Goal: Task Accomplishment & Management: Manage account settings

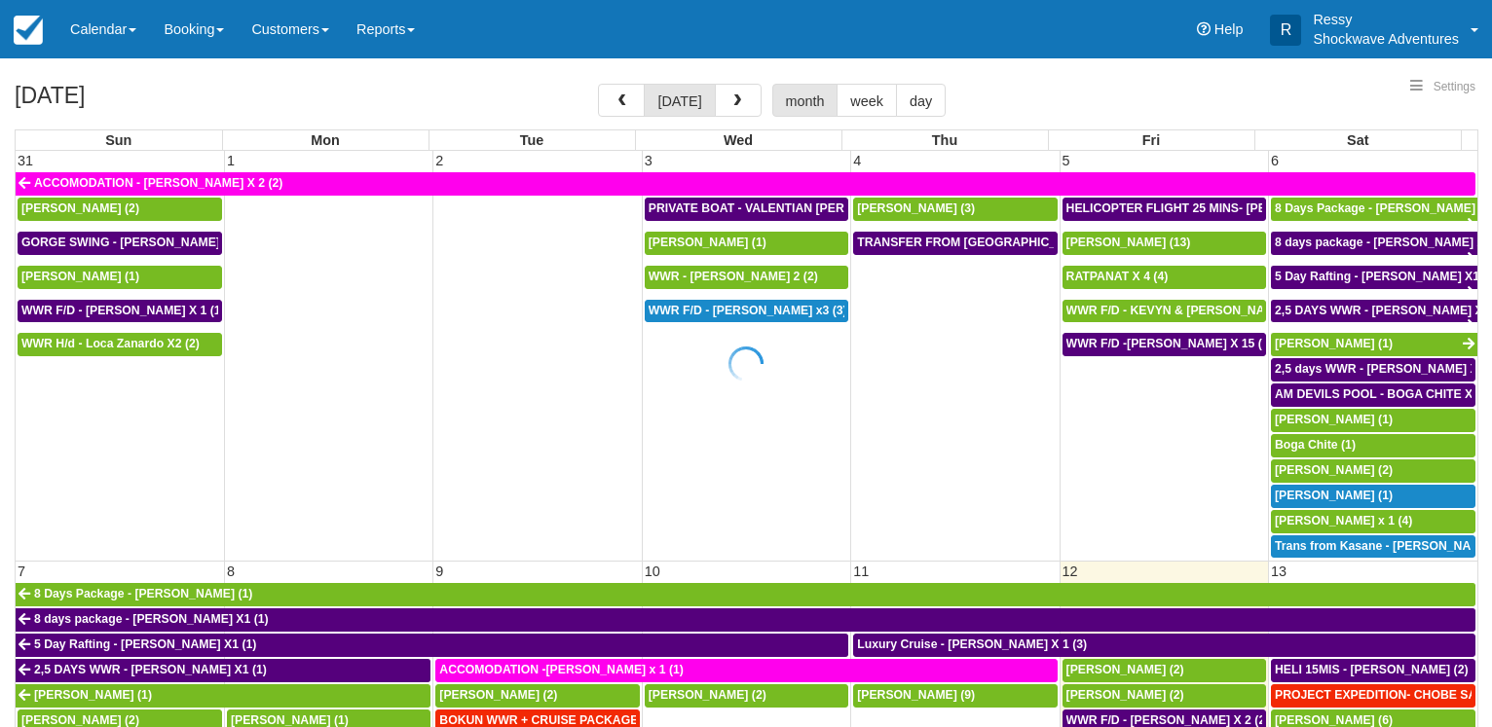
select select
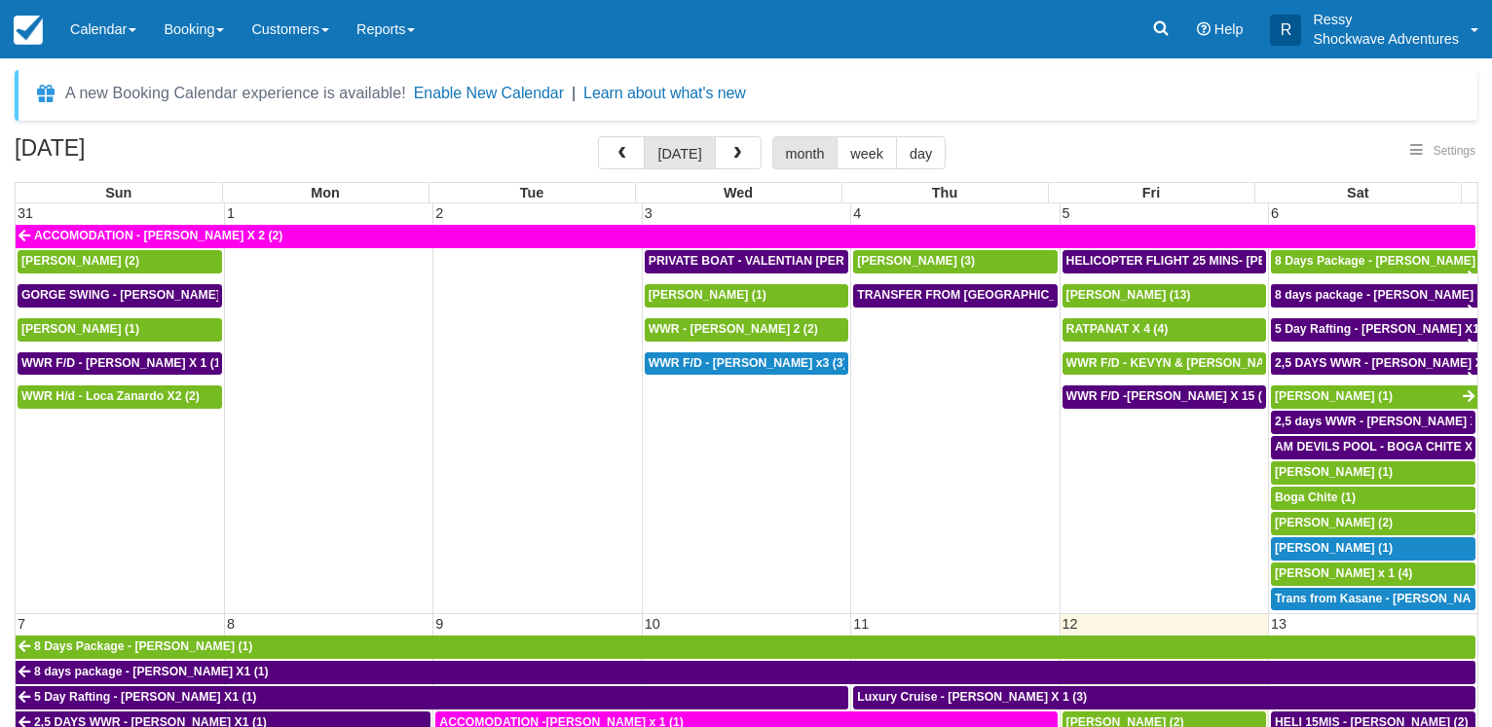
select select
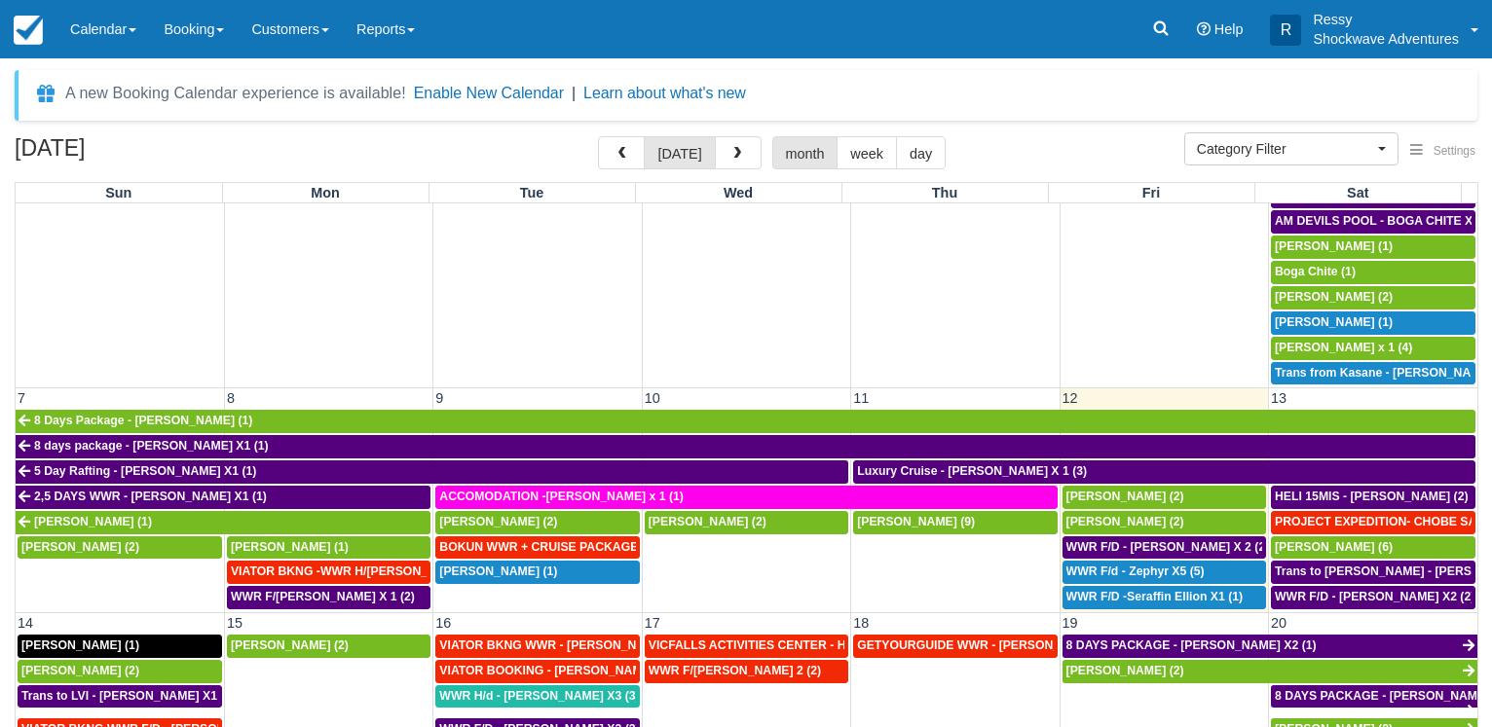
scroll to position [280, 0]
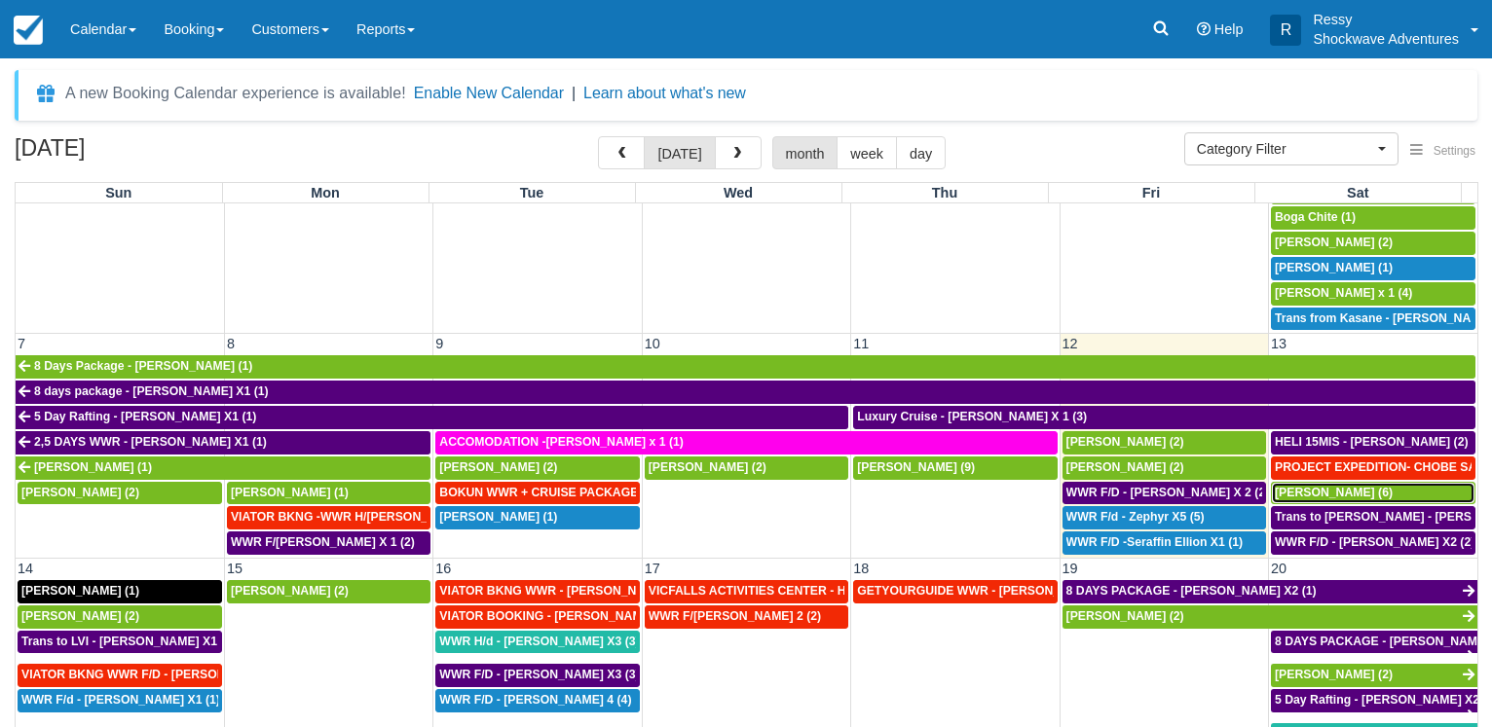
click at [1306, 488] on span "[PERSON_NAME] (6)" at bounding box center [1333, 493] width 118 height 14
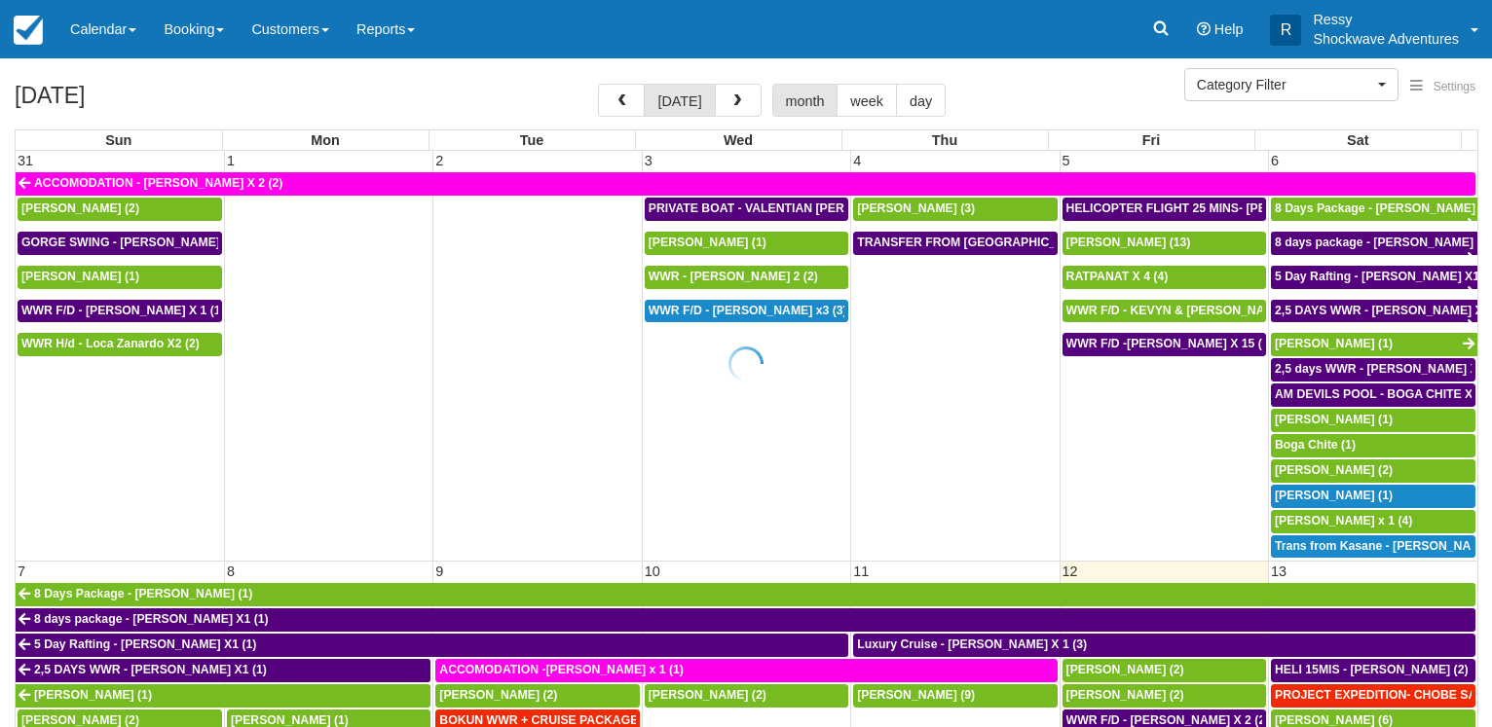
select select
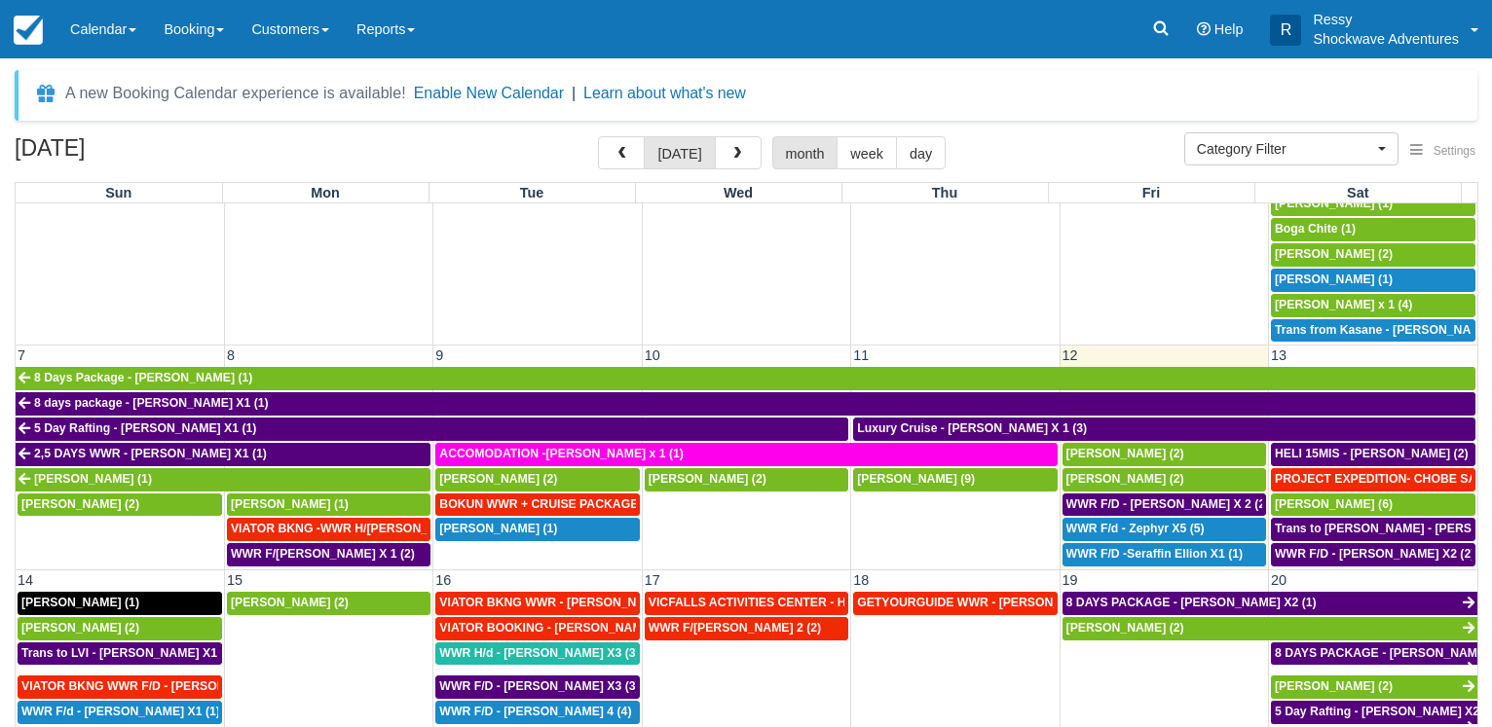
scroll to position [280, 0]
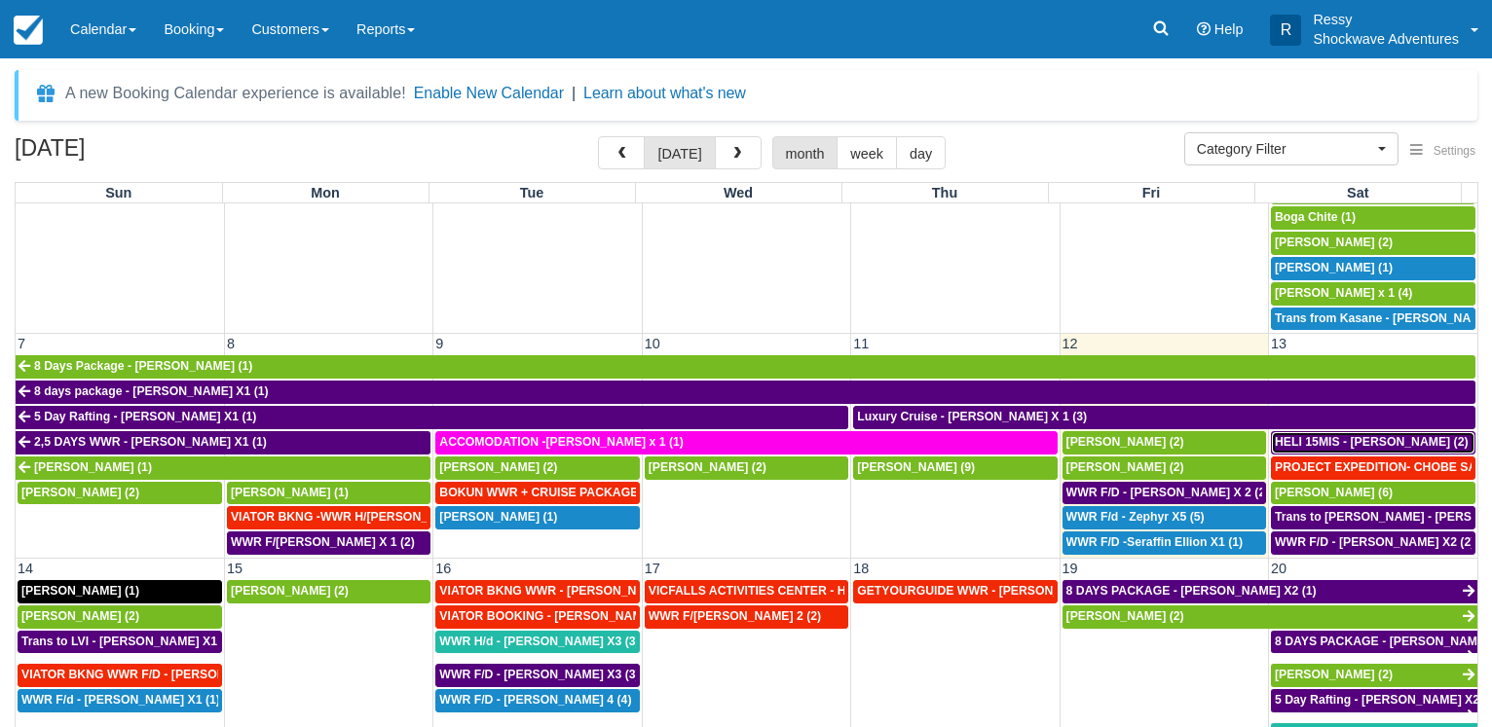
click at [1333, 436] on span "HELI 15MIS - SETH CHURCHHILL (2)" at bounding box center [1371, 442] width 194 height 14
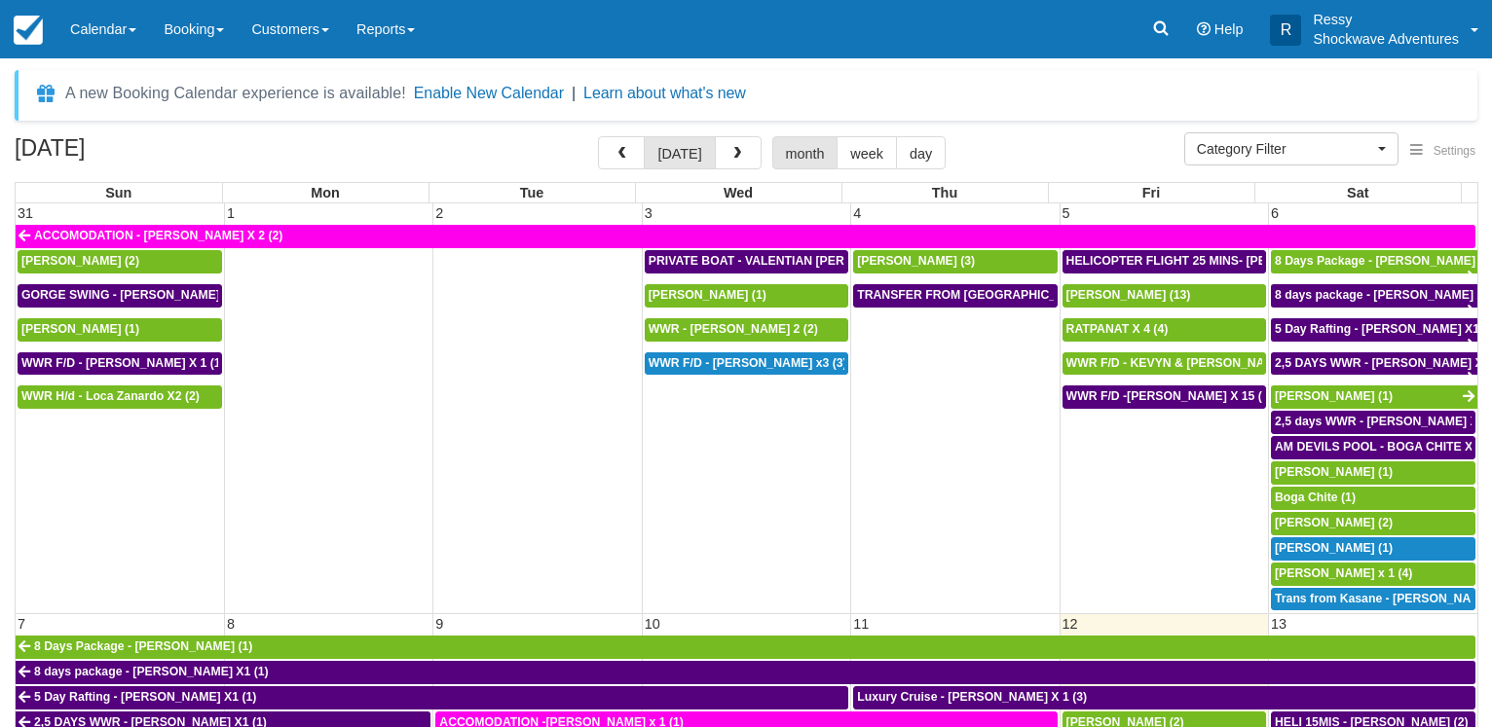
select select
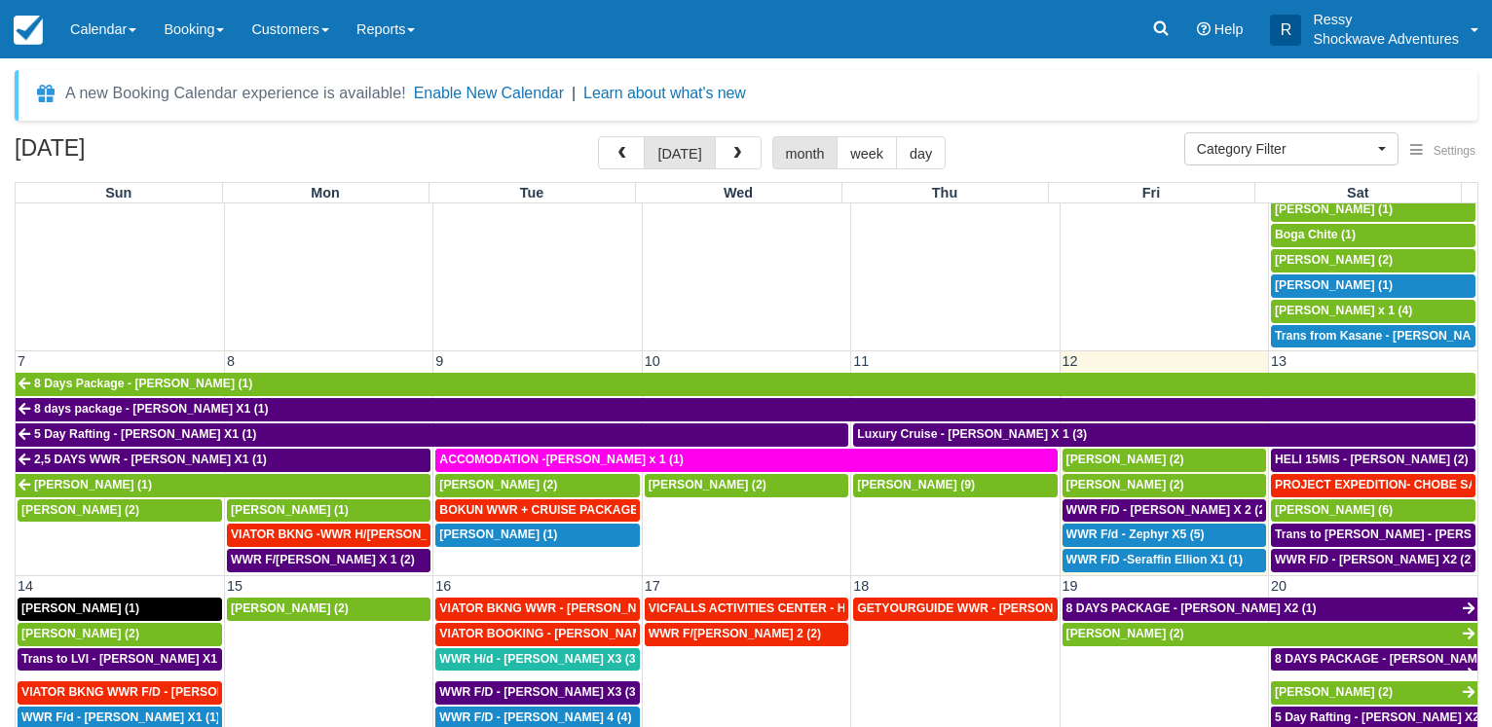
scroll to position [280, 0]
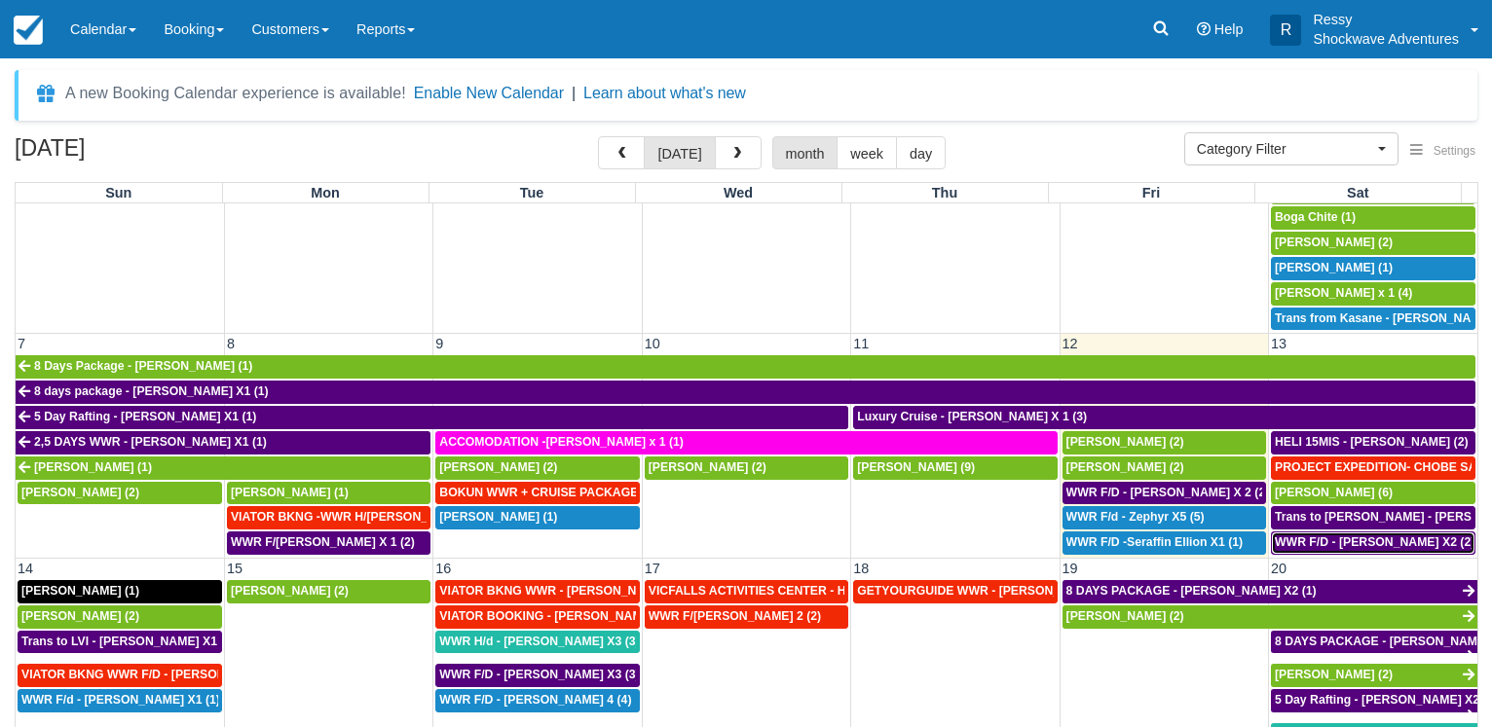
click at [1385, 535] on div "WWR F/D - [PERSON_NAME] X2 (2)" at bounding box center [1372, 543] width 197 height 16
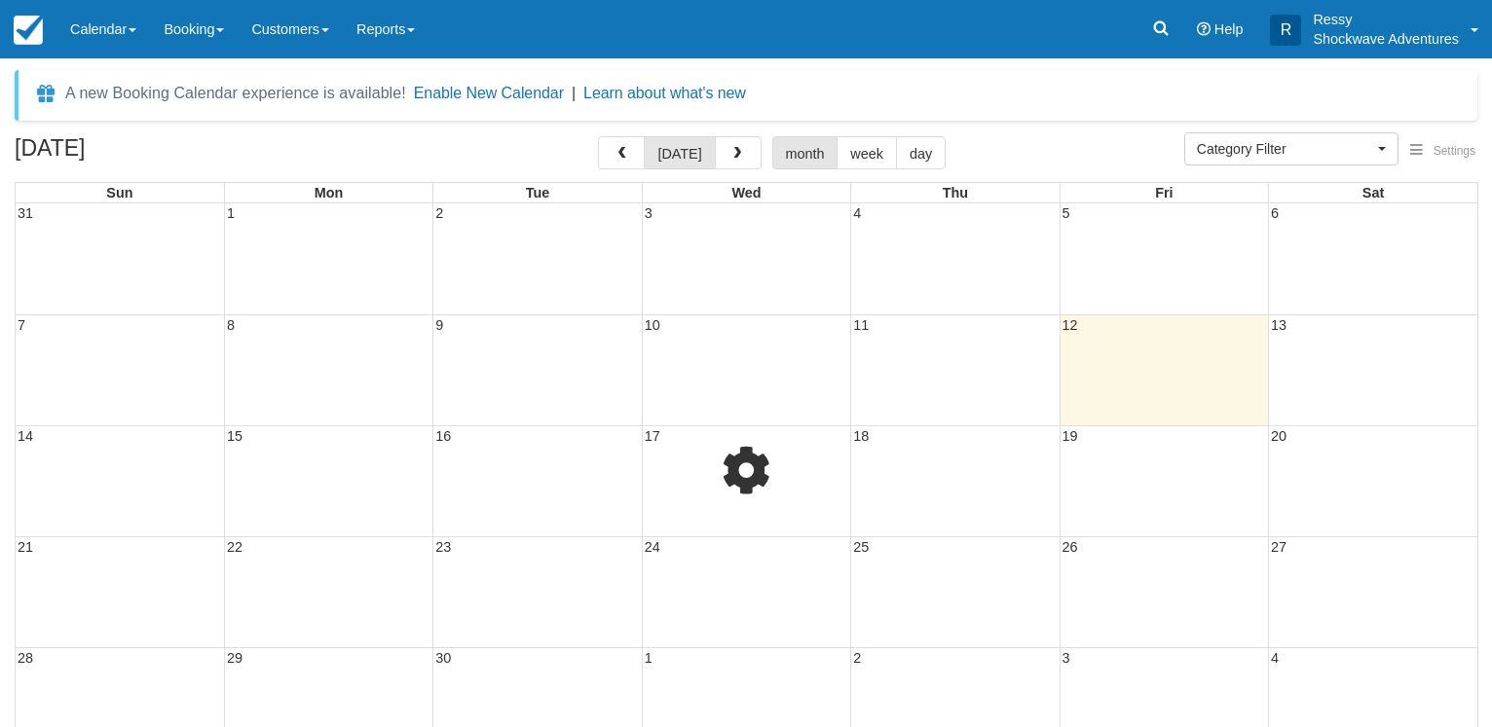
select select
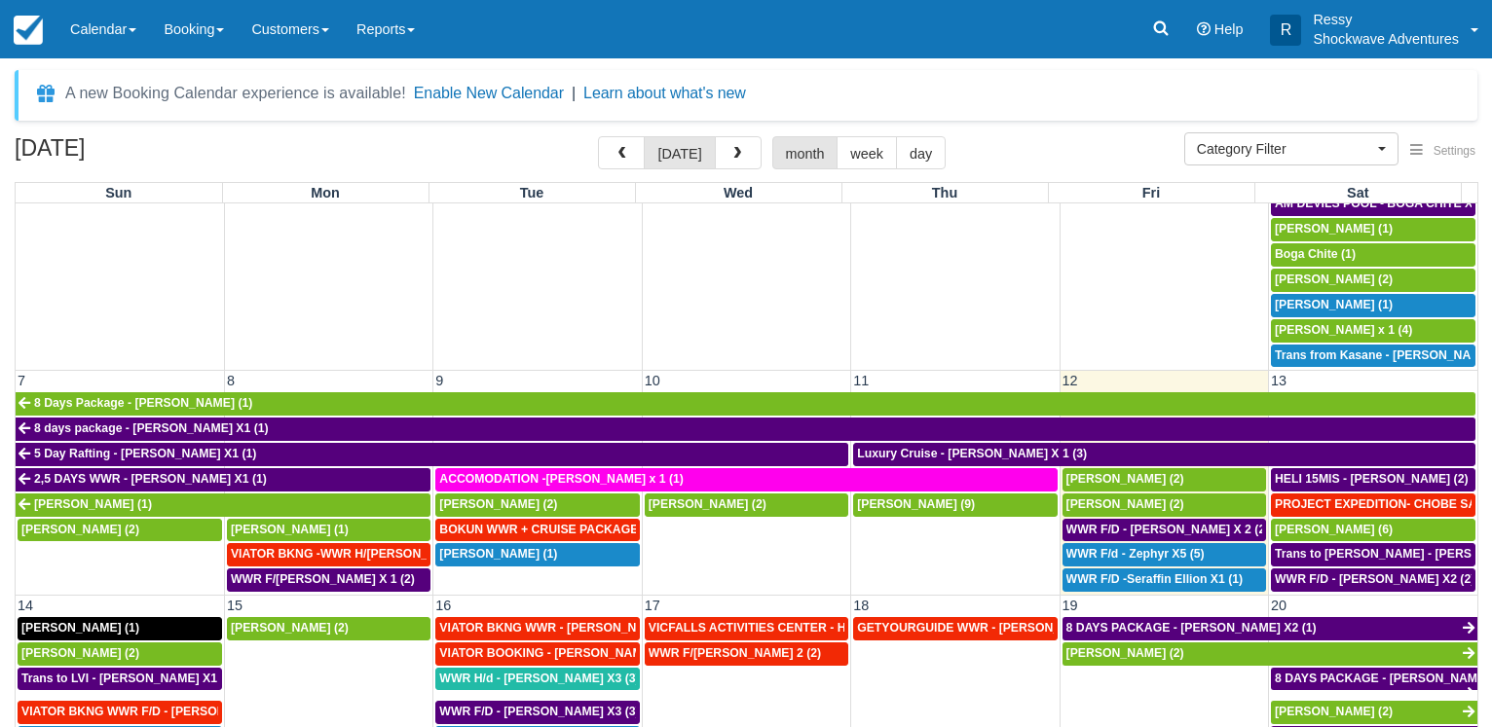
scroll to position [280, 0]
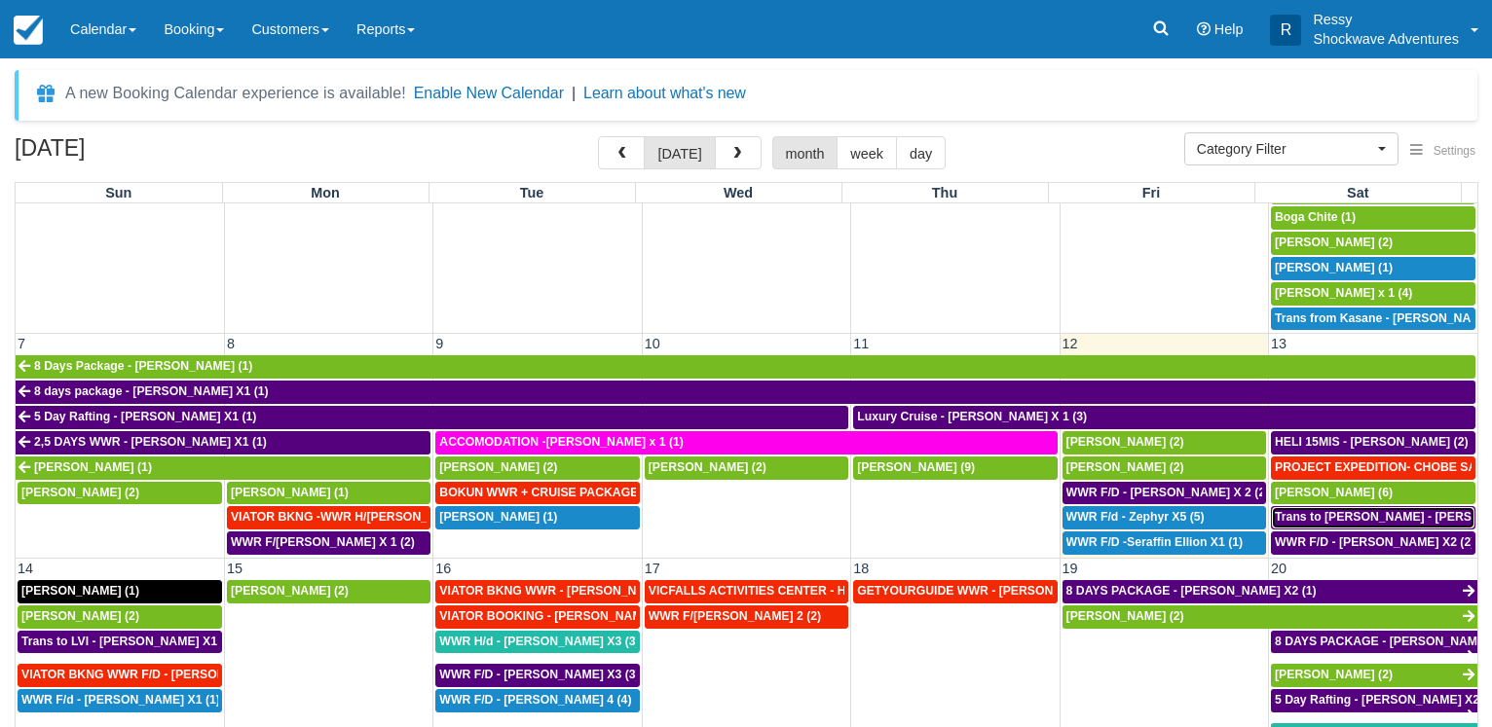
click at [1311, 515] on span "Trans to [PERSON_NAME] - [PERSON_NAME] X 1 (2)" at bounding box center [1423, 517] width 299 height 14
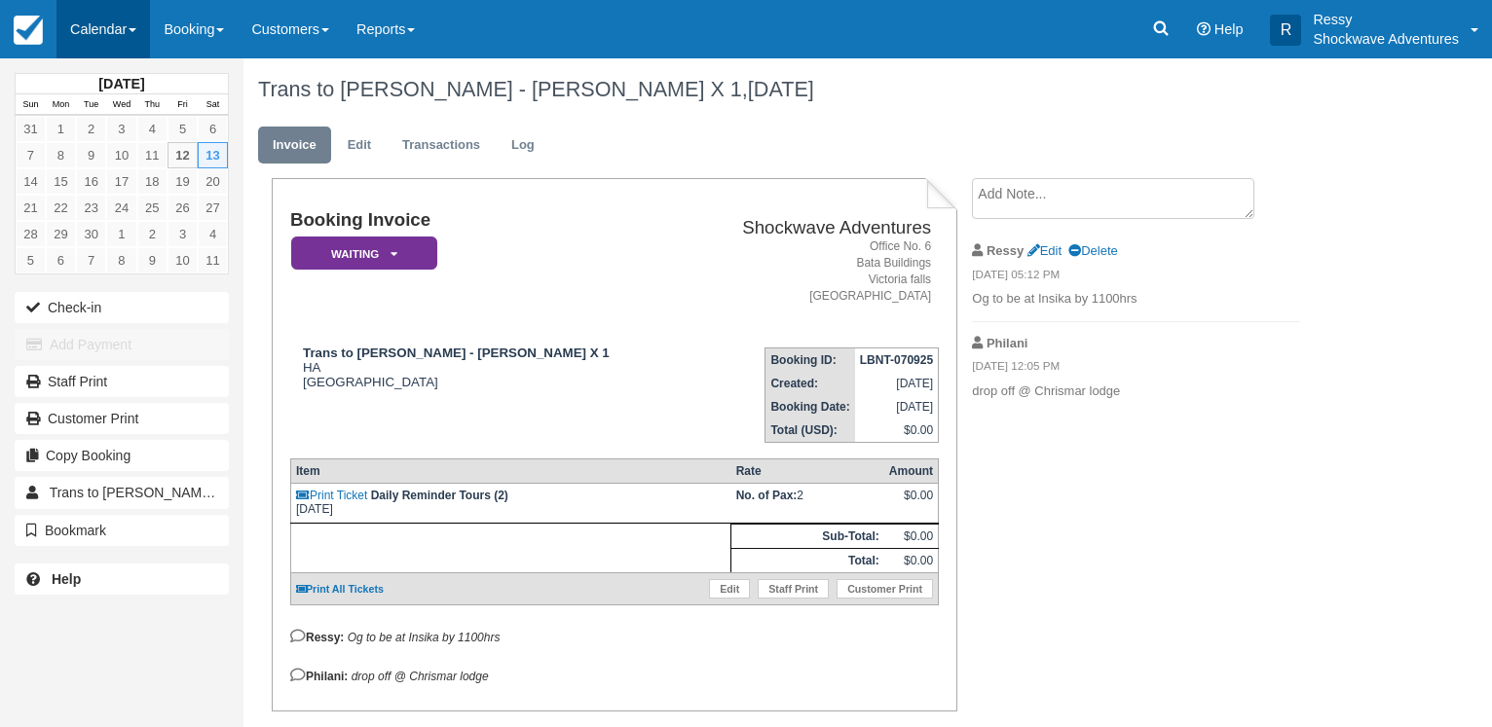
click at [105, 21] on link "Calendar" at bounding box center [102, 29] width 93 height 58
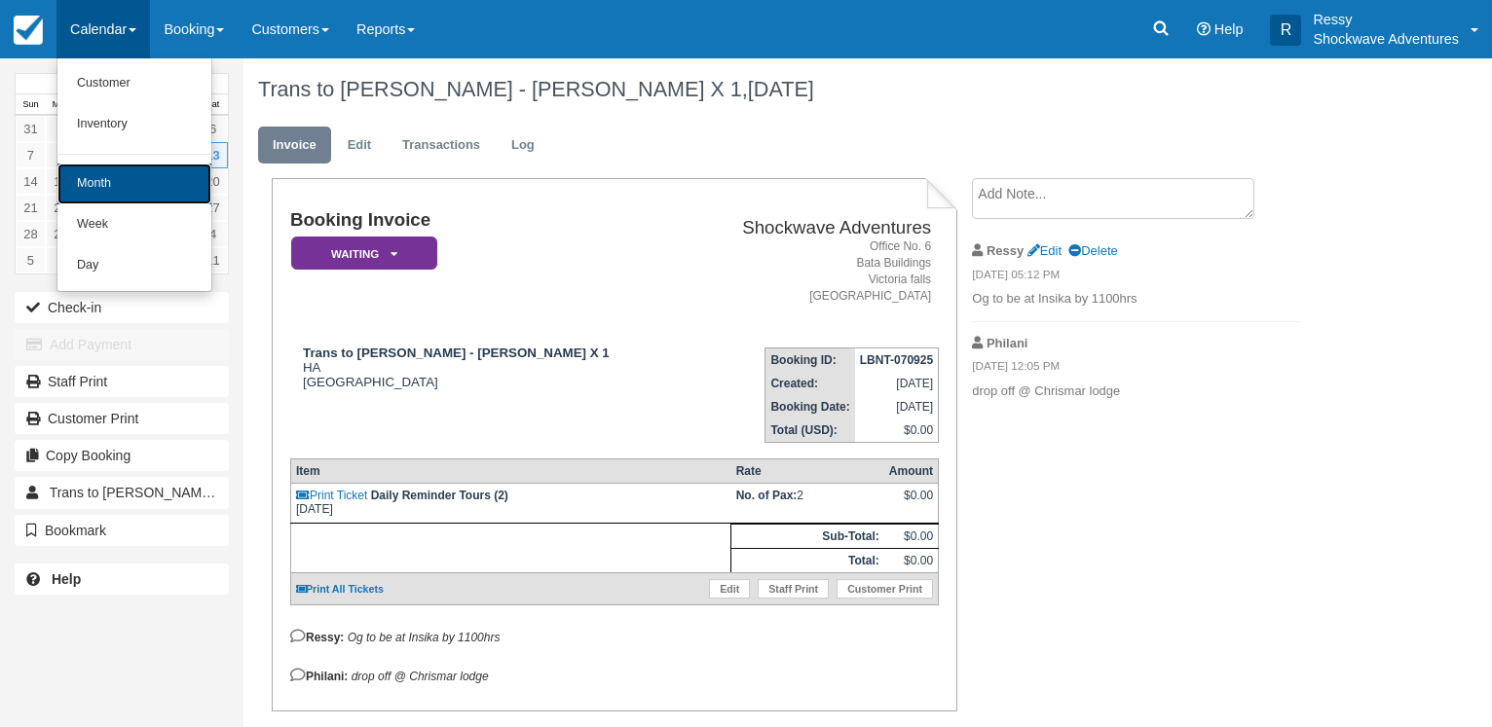
click at [121, 187] on link "Month" at bounding box center [134, 184] width 154 height 41
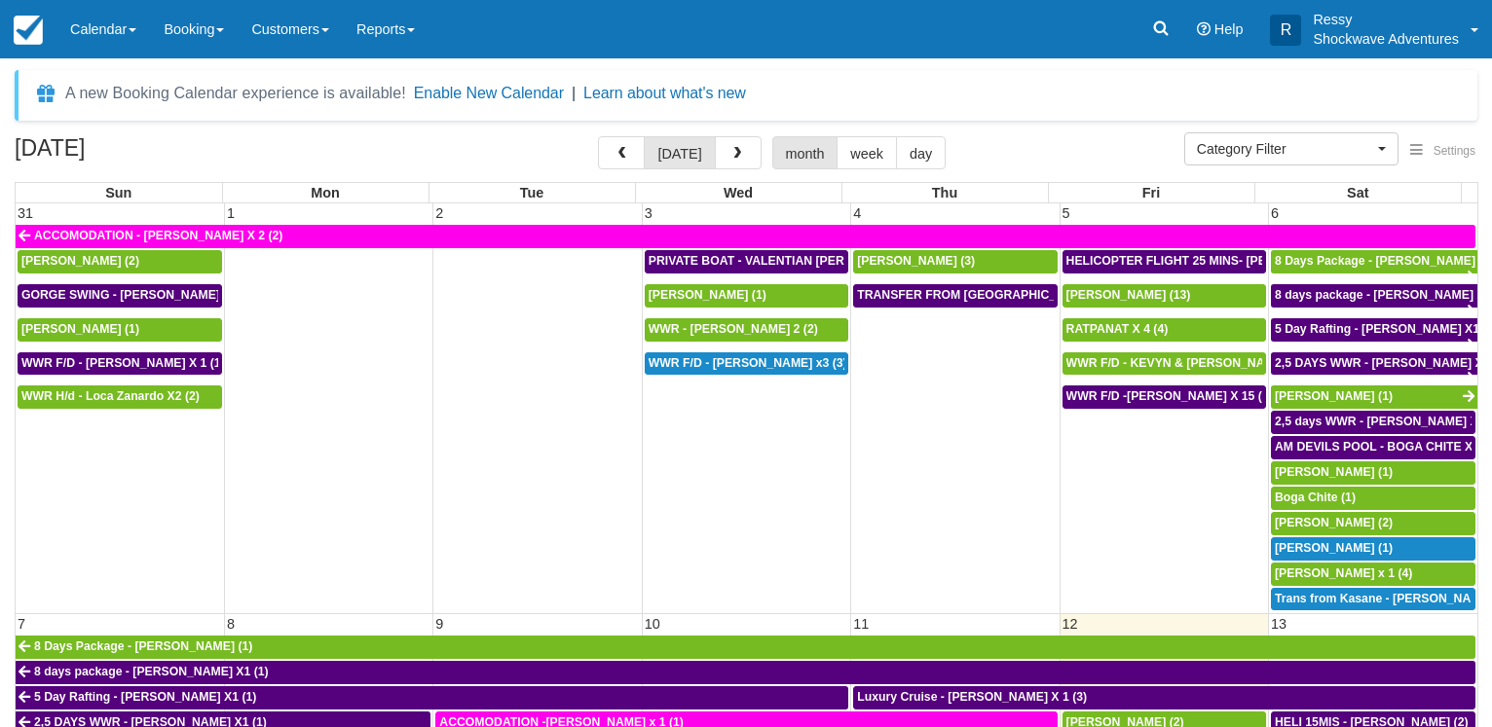
select select
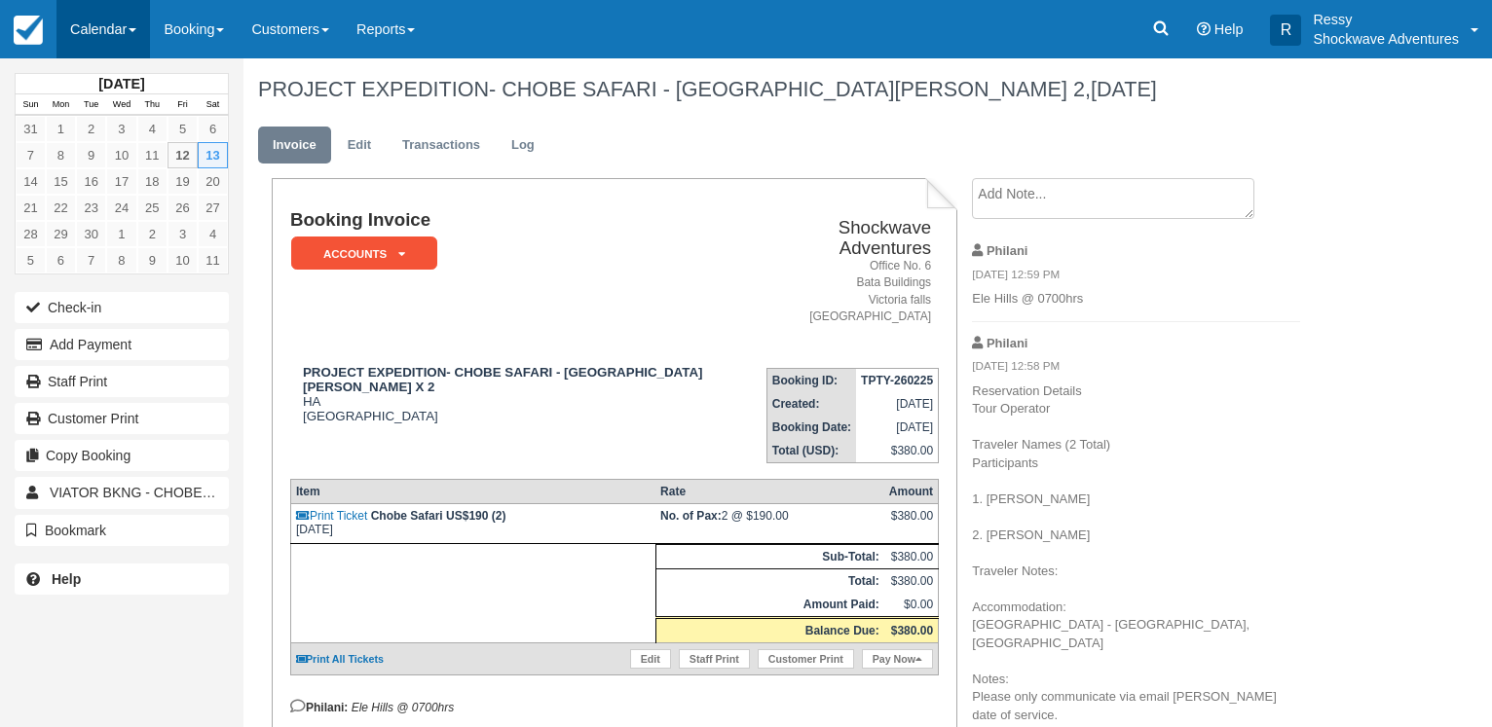
click at [111, 25] on link "Calendar" at bounding box center [102, 29] width 93 height 58
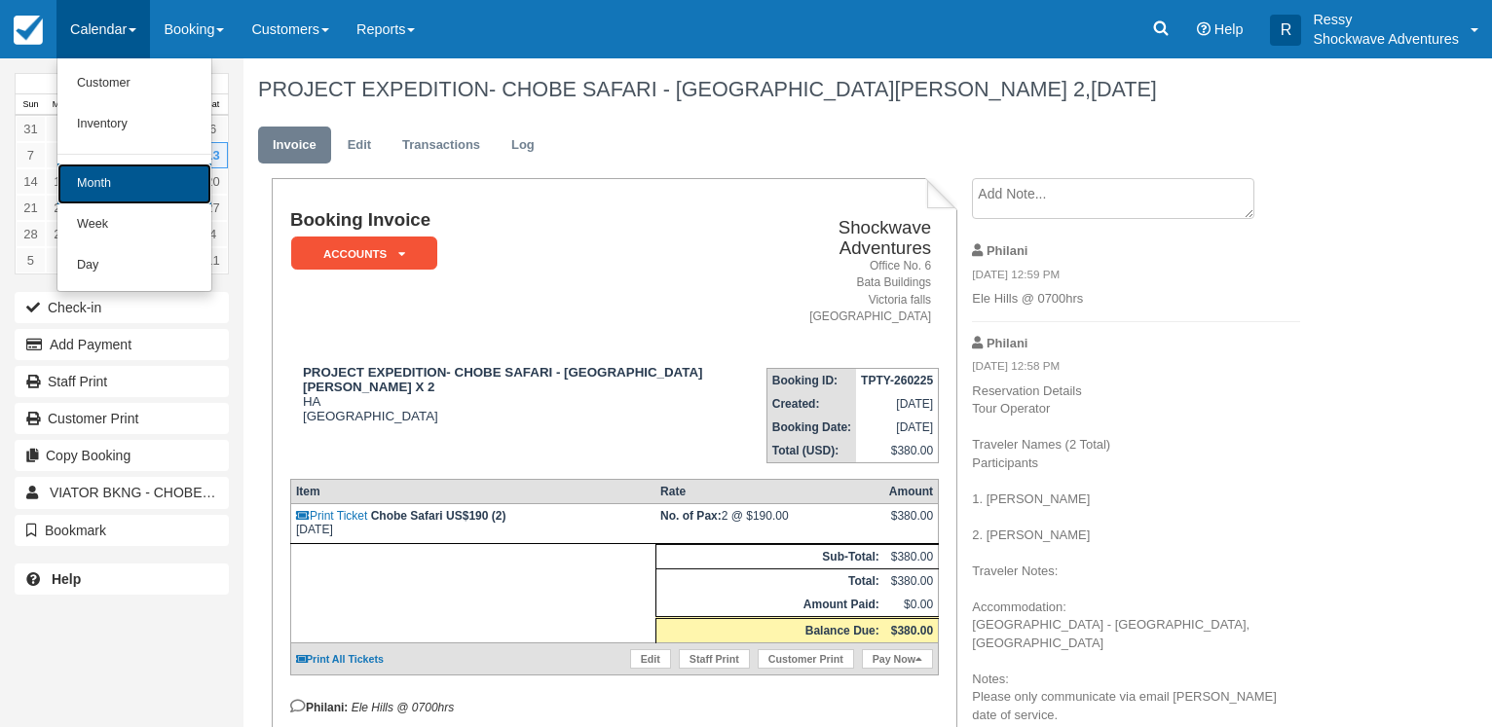
click at [124, 193] on link "Month" at bounding box center [134, 184] width 154 height 41
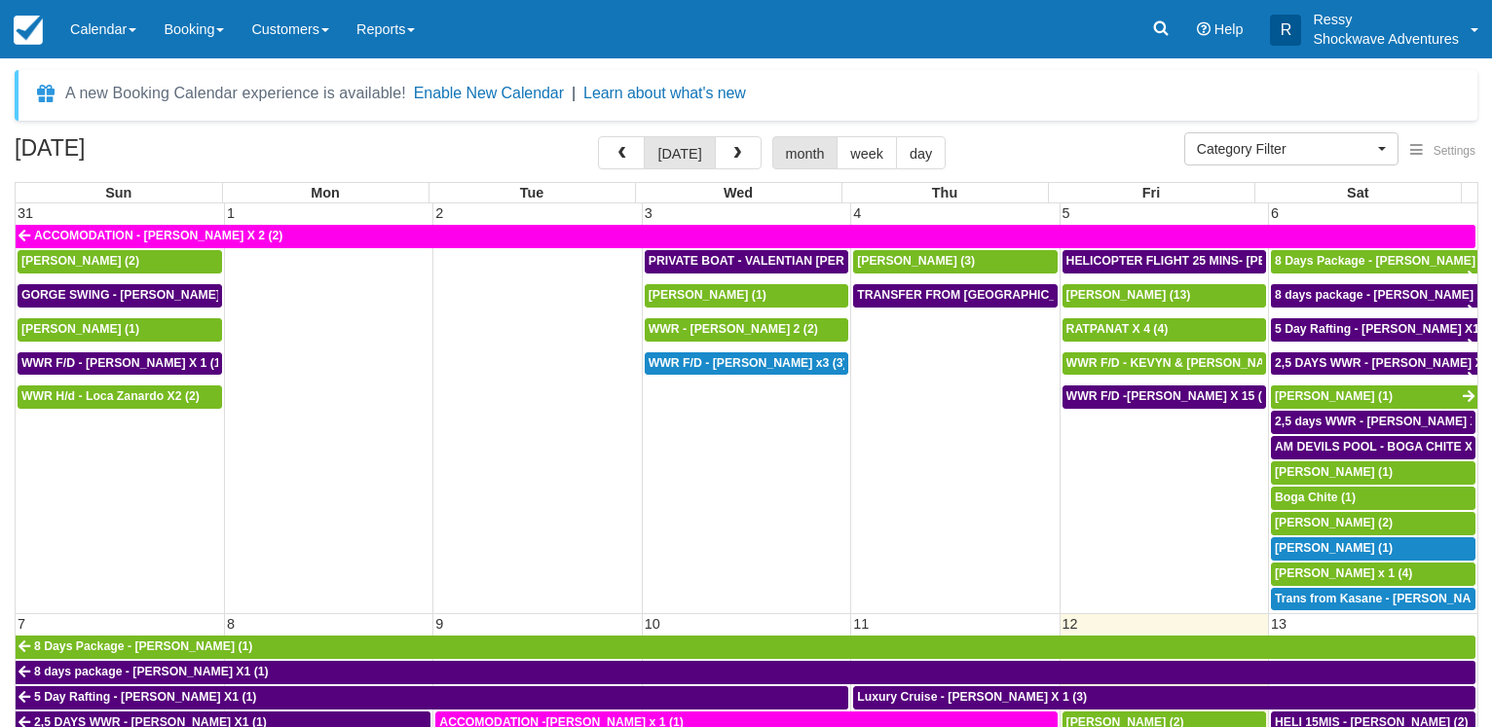
select select
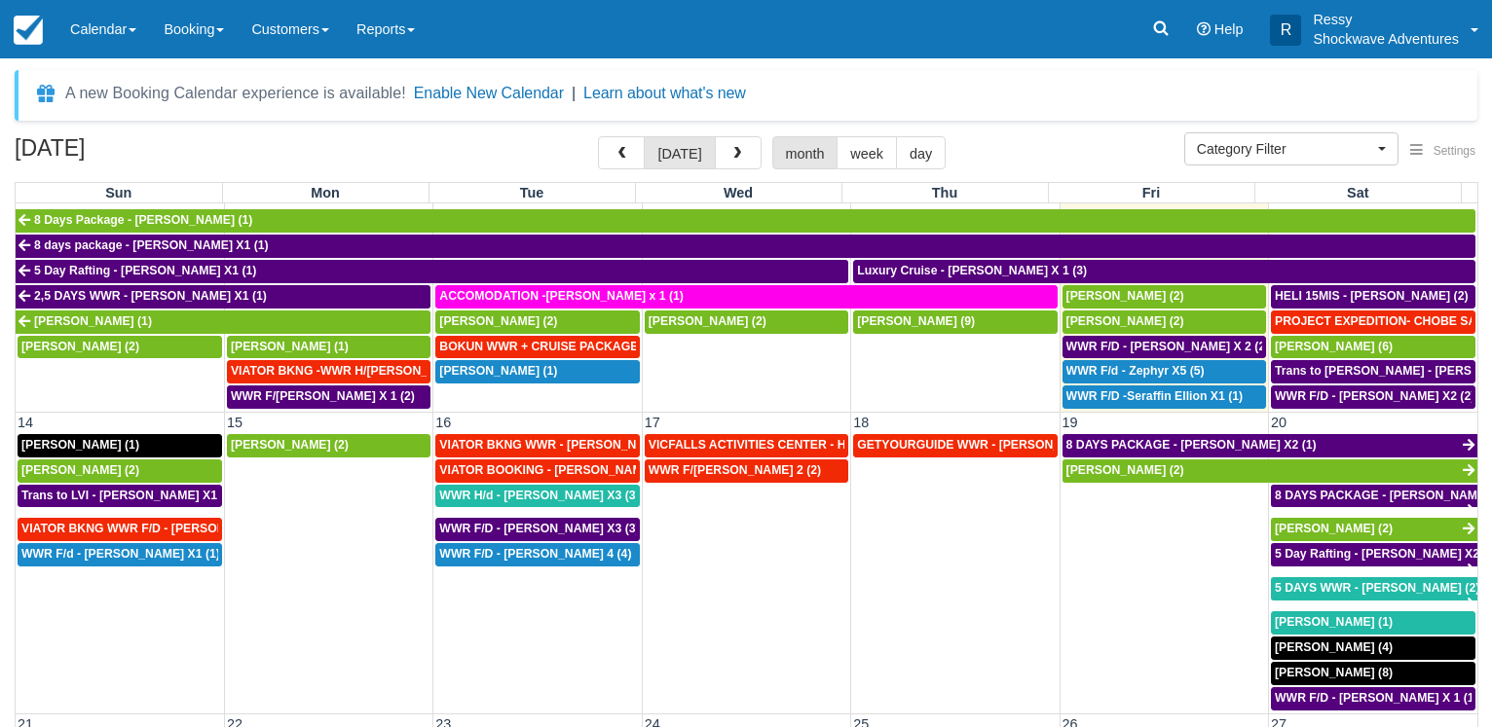
scroll to position [467, 0]
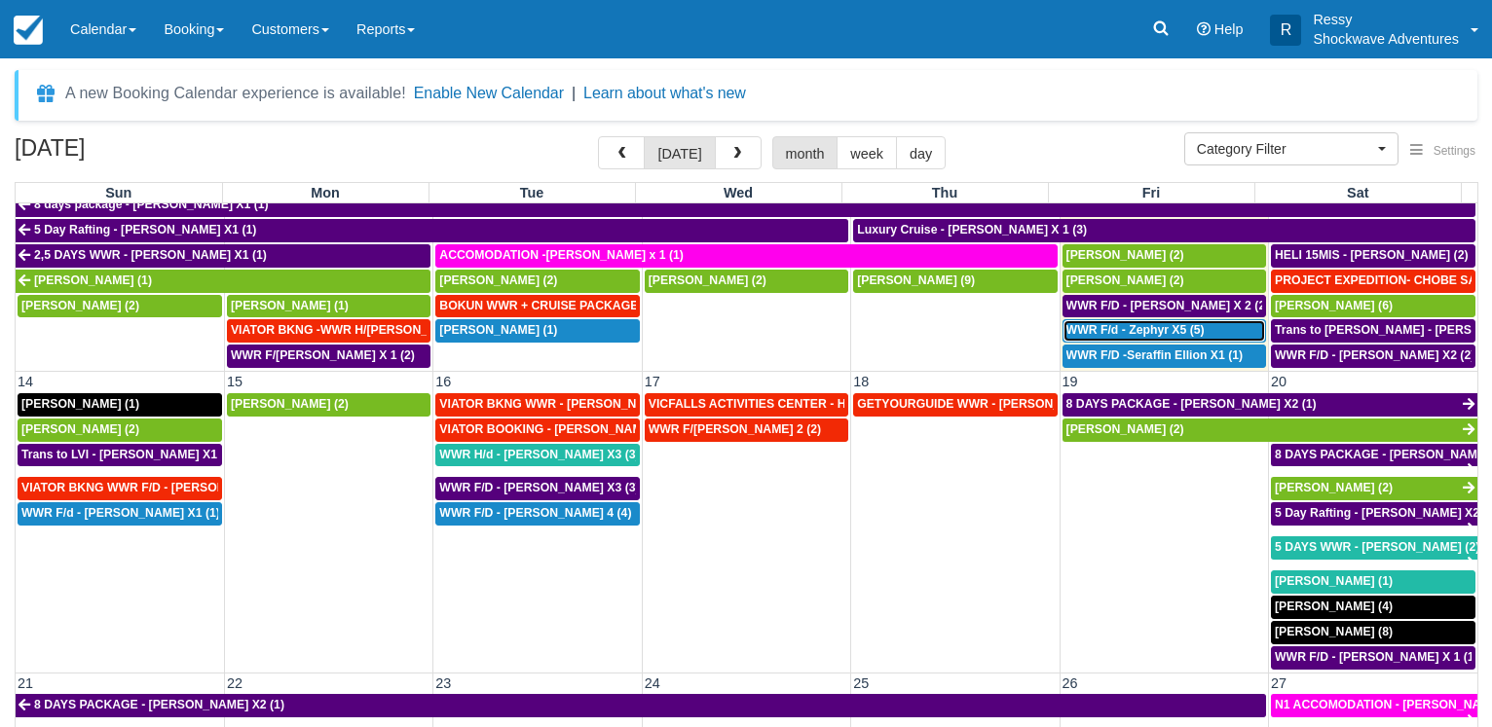
click at [1162, 327] on span "WWR F/d - Zephyr X5 (5)" at bounding box center [1135, 330] width 138 height 14
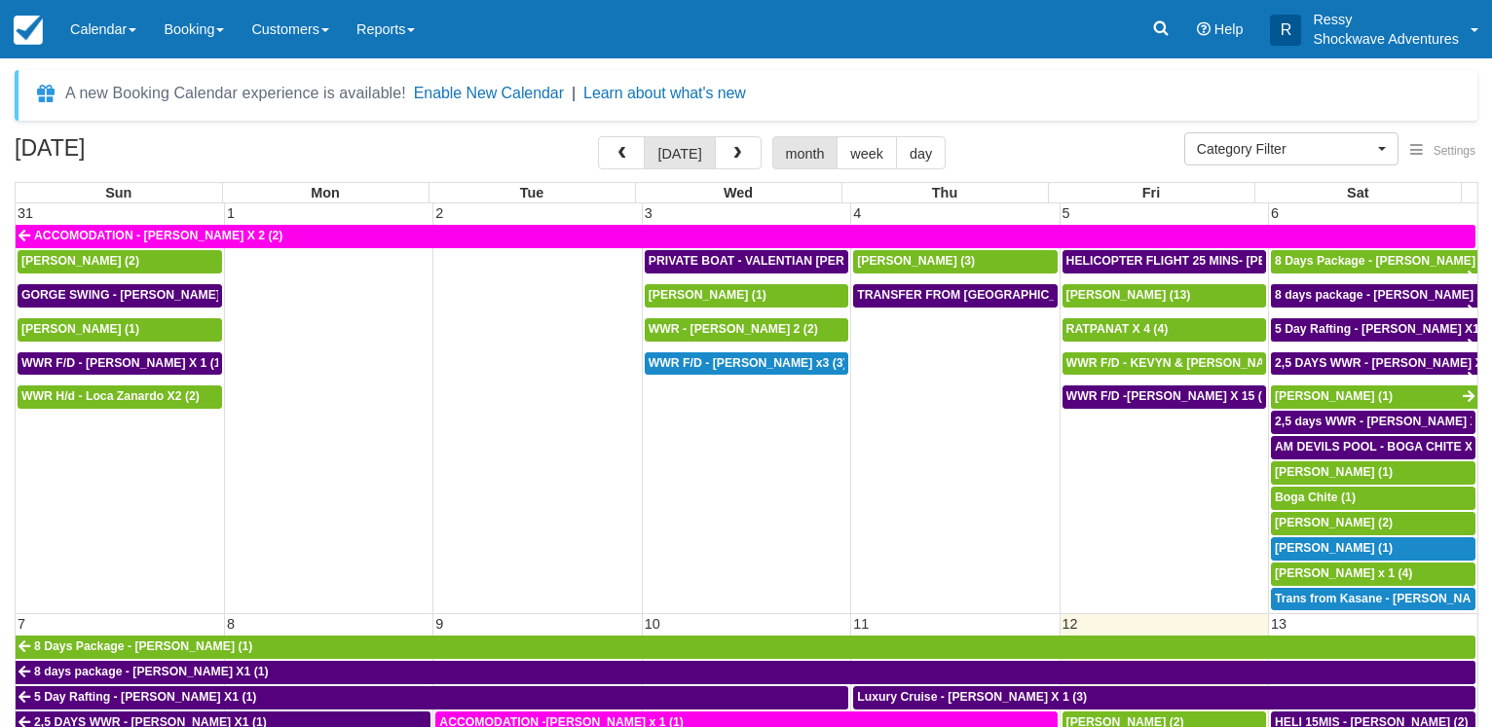
select select
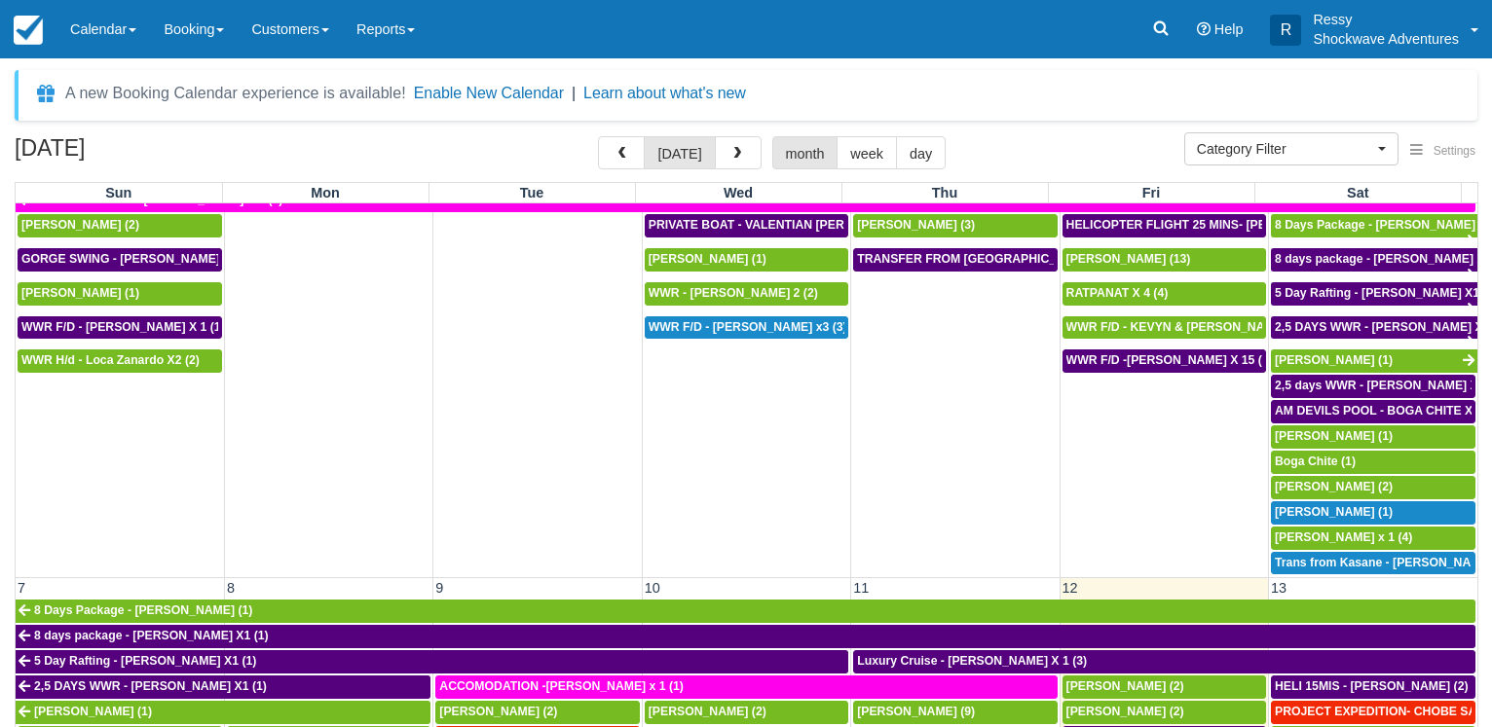
scroll to position [187, 0]
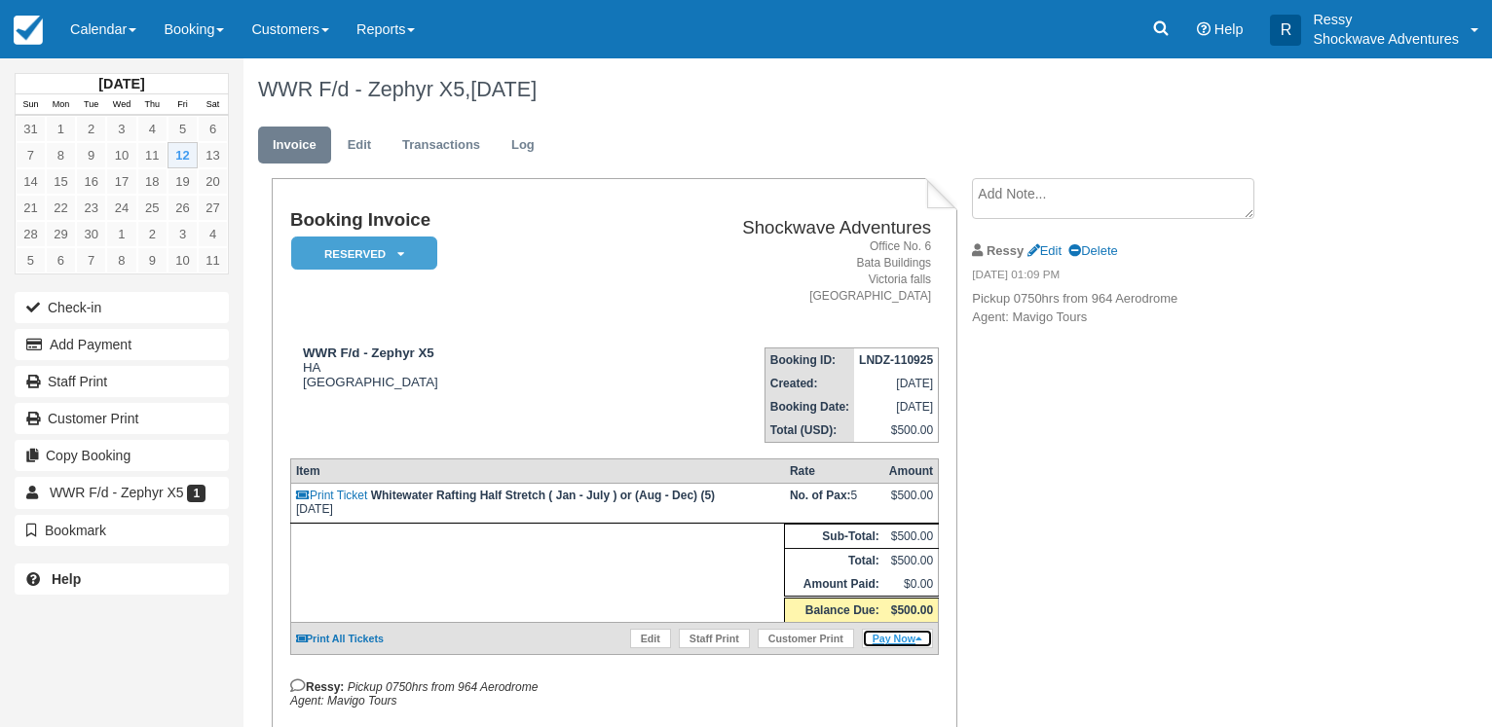
click at [888, 648] on link "Pay Now" at bounding box center [897, 638] width 71 height 19
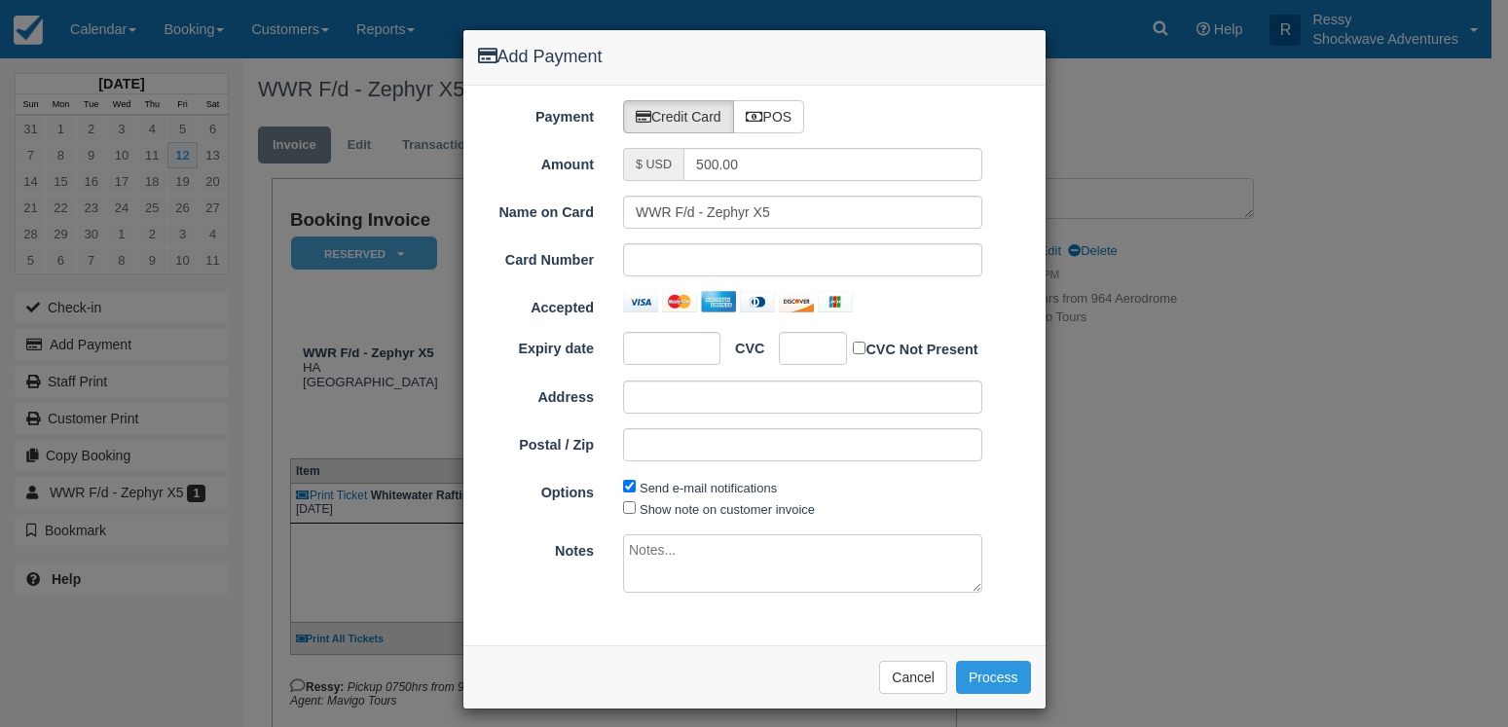
type input "09/12/25"
click at [764, 125] on label "POS" at bounding box center [769, 116] width 72 height 33
radio input "true"
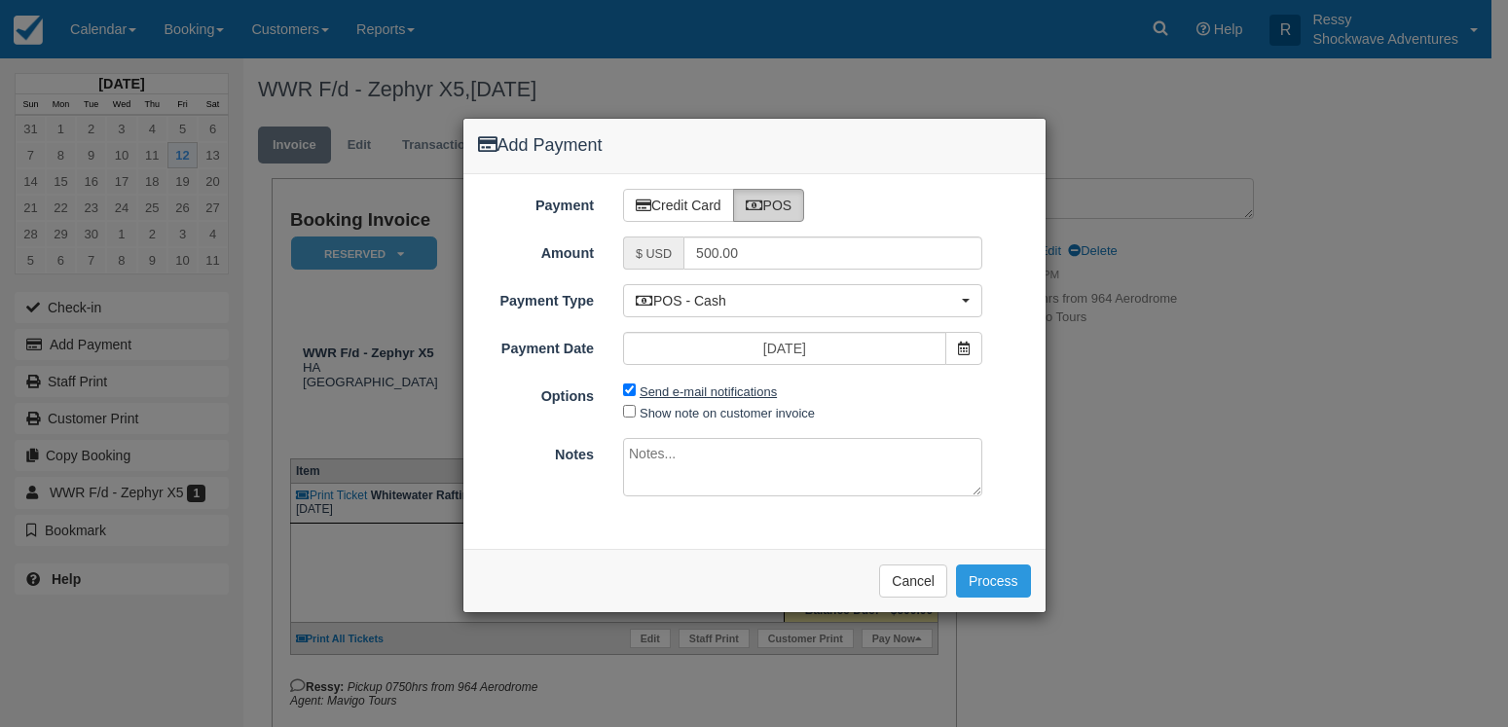
click at [661, 392] on label "Send e-mail notifications" at bounding box center [708, 392] width 137 height 15
click at [636, 392] on input "Send e-mail notifications" at bounding box center [629, 390] width 13 height 13
checkbox input "false"
click at [666, 413] on label "Show note on customer invoice" at bounding box center [727, 413] width 175 height 15
click at [636, 413] on input "Show note on customer invoice" at bounding box center [629, 411] width 13 height 13
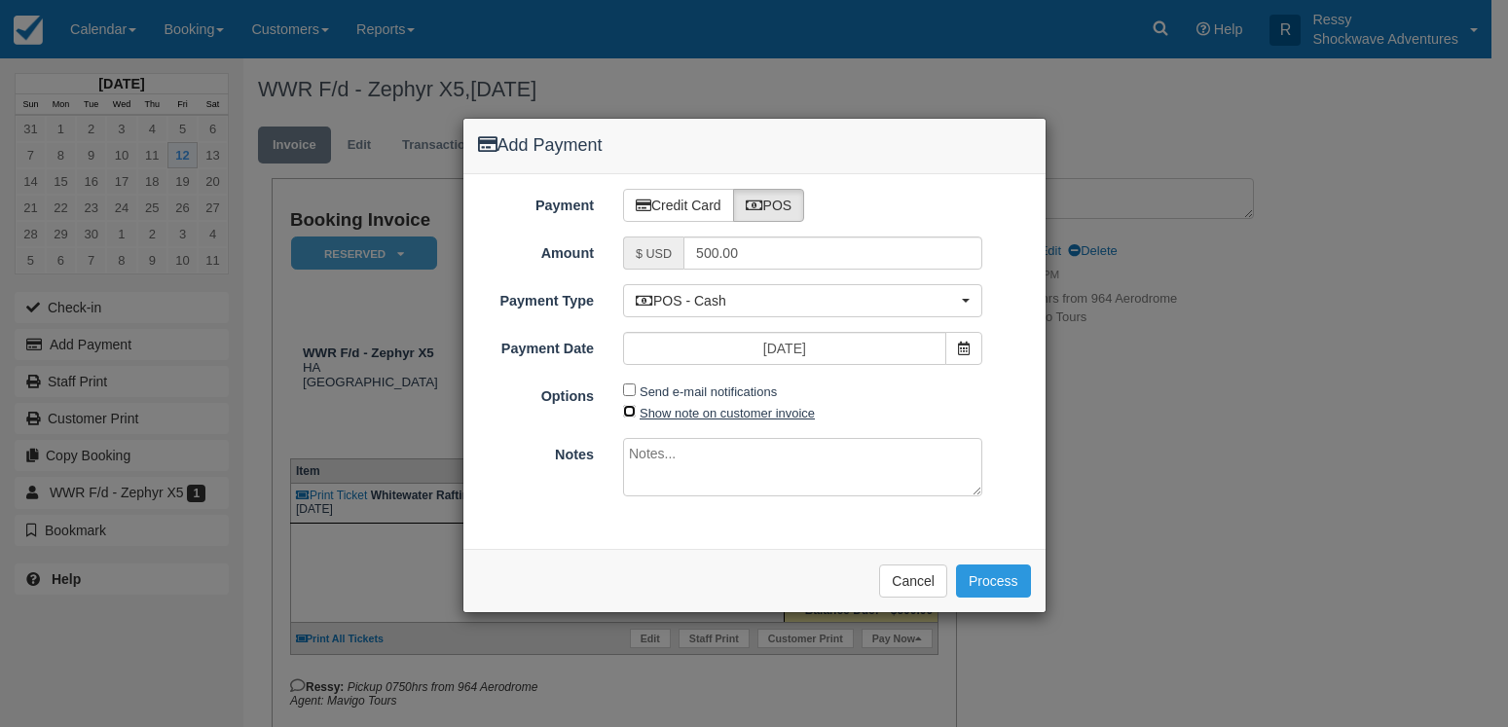
checkbox input "true"
click at [671, 451] on textarea at bounding box center [802, 467] width 359 height 58
type textarea "paid on cbz"
click at [1004, 575] on button "Process" at bounding box center [993, 581] width 75 height 33
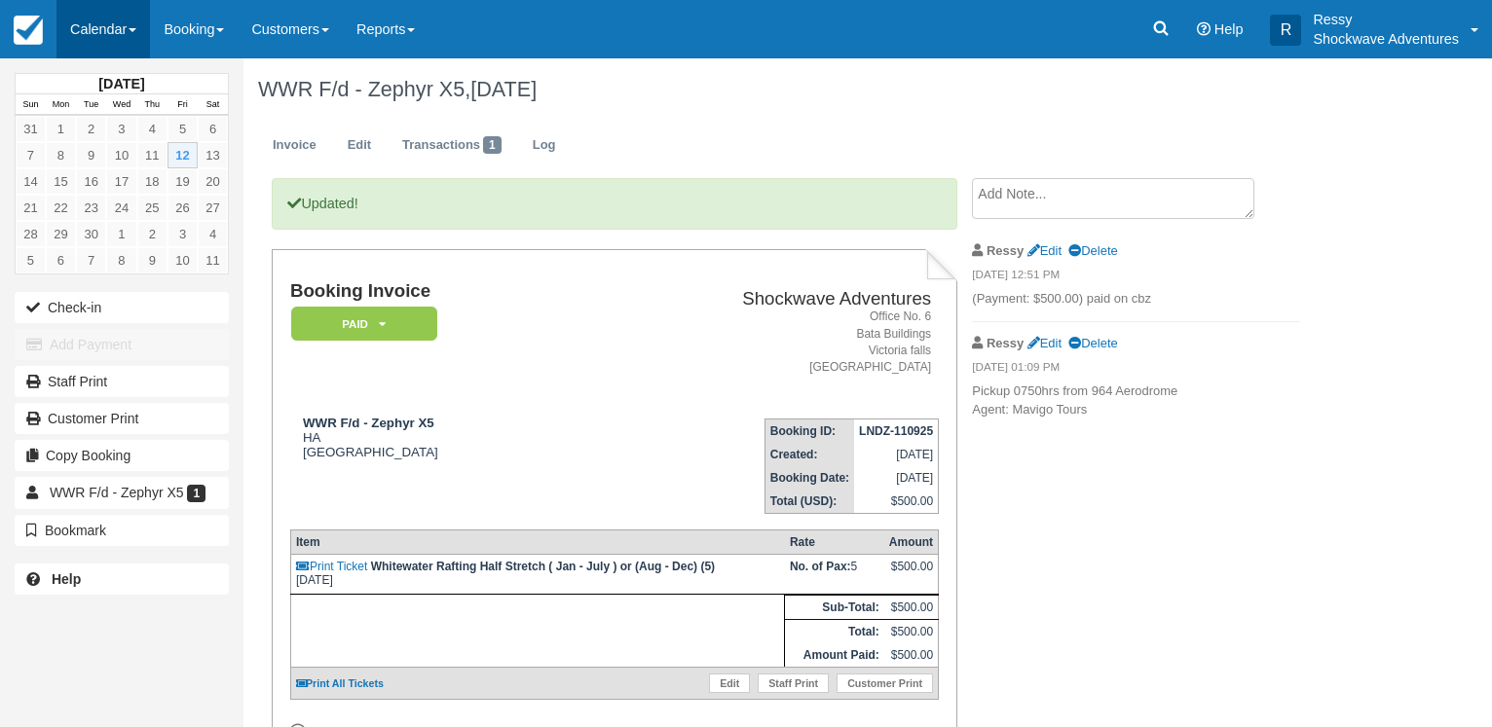
click at [114, 31] on link "Calendar" at bounding box center [102, 29] width 93 height 58
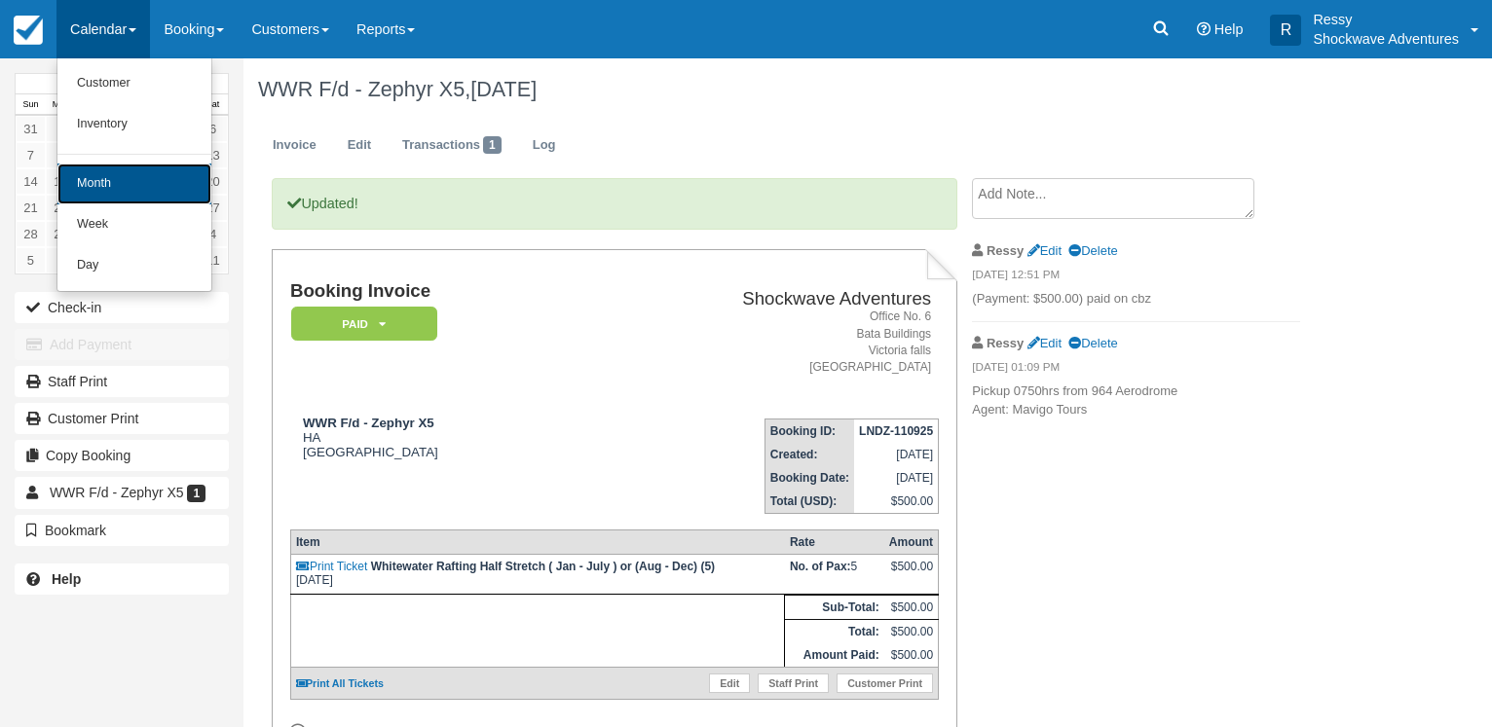
click at [116, 180] on link "Month" at bounding box center [134, 184] width 154 height 41
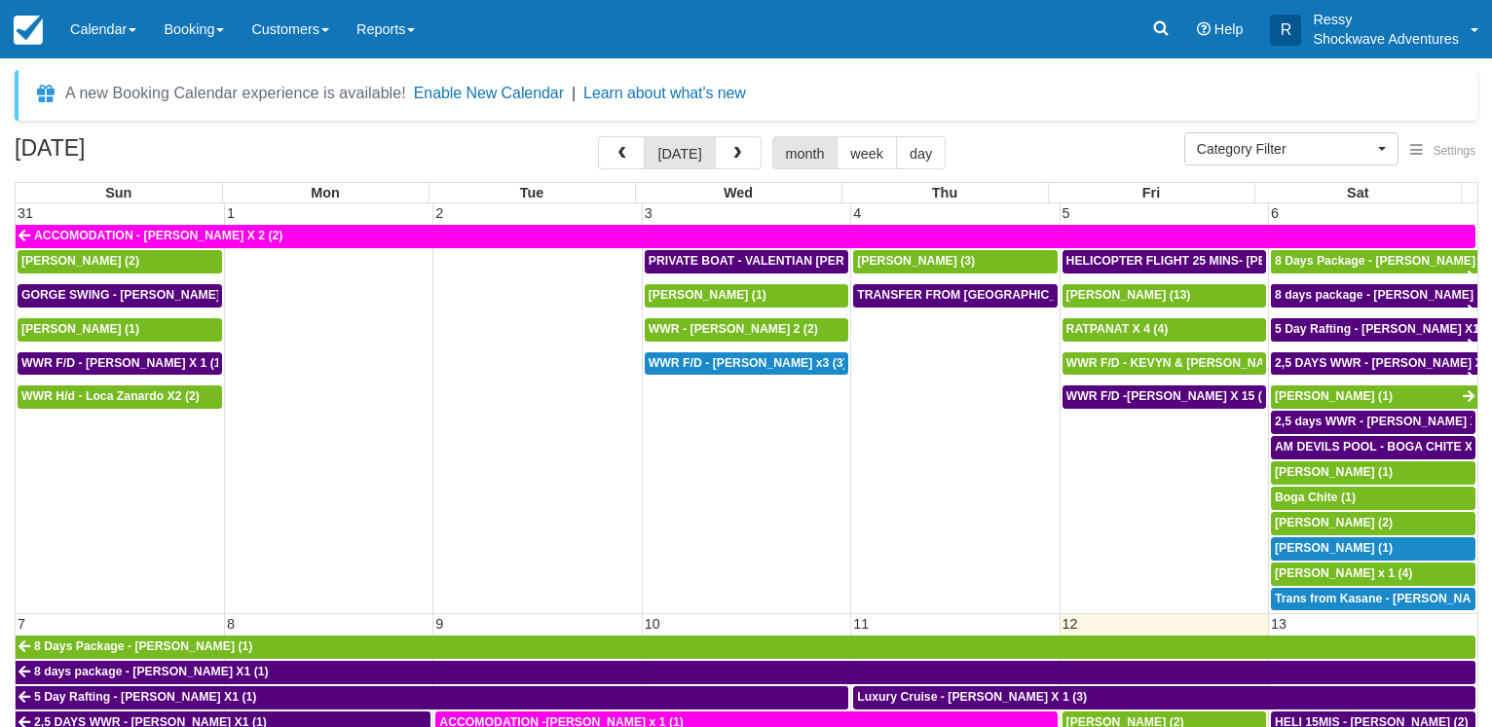
select select
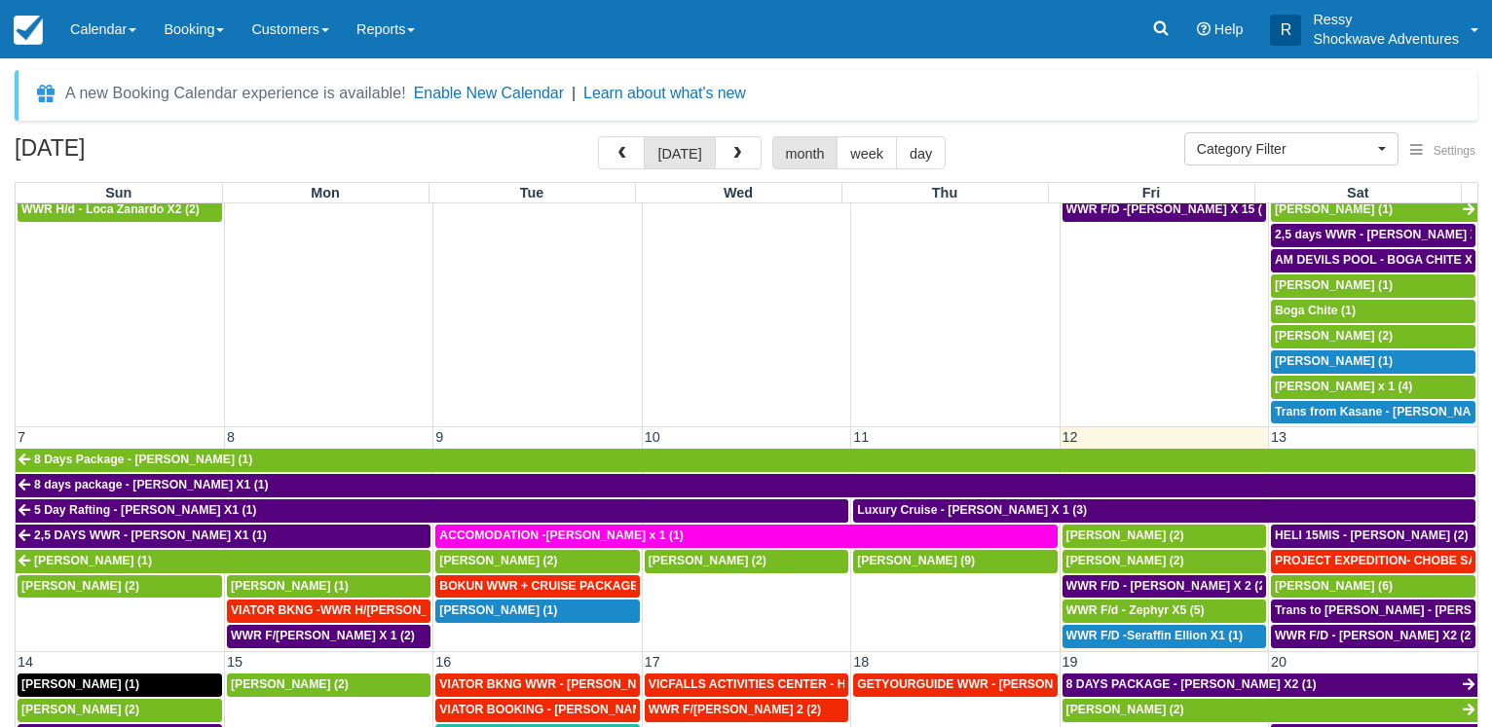
scroll to position [467, 0]
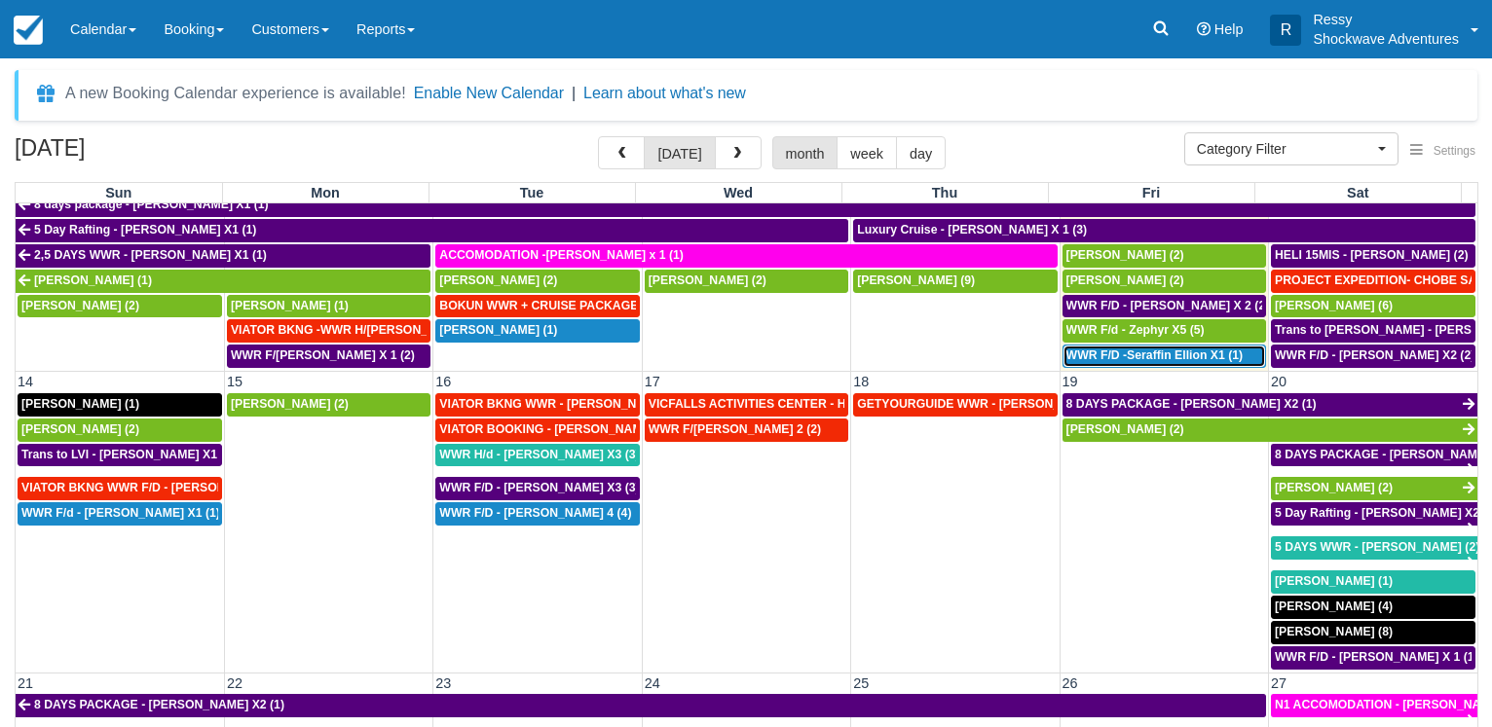
click at [1121, 349] on span "WWR F/D -Seraffin Ellion X1 (1)" at bounding box center [1154, 356] width 176 height 14
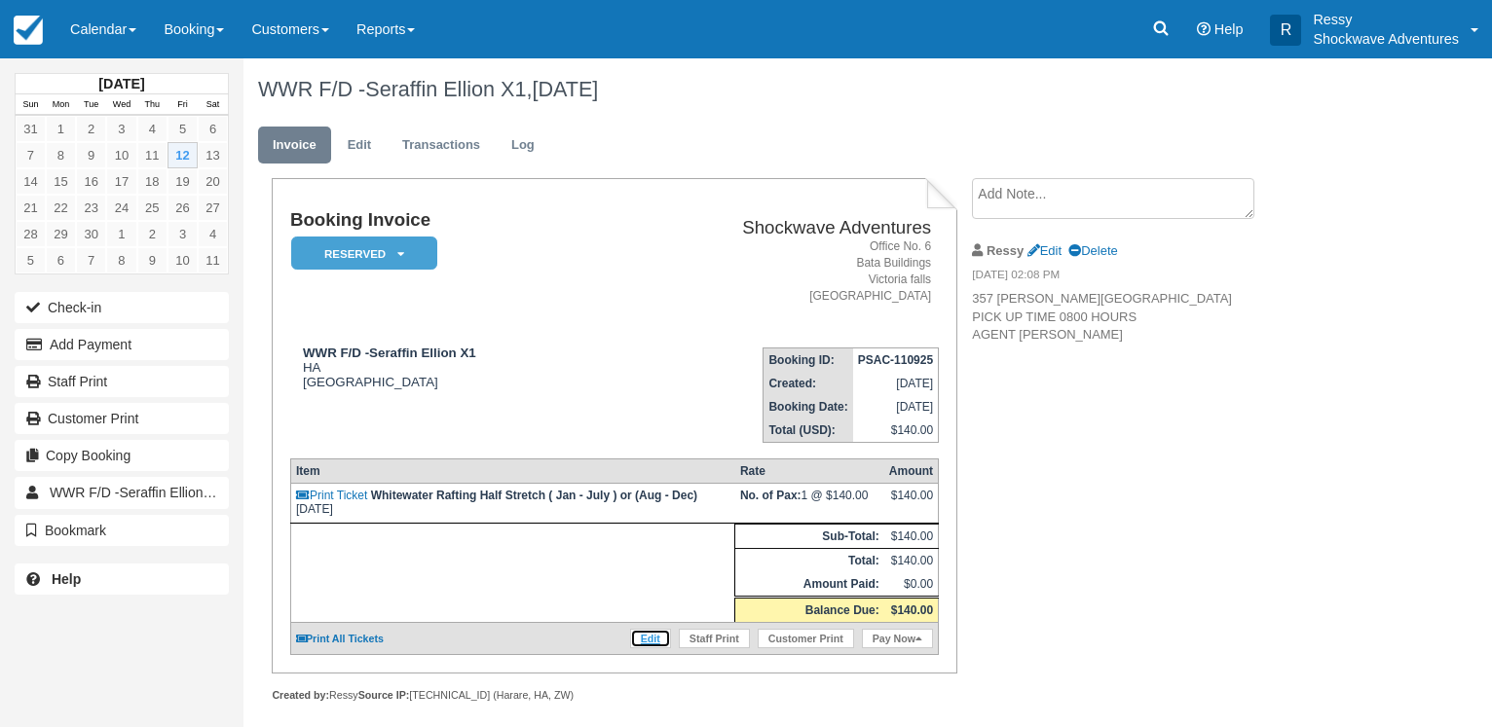
click at [650, 648] on link "Edit" at bounding box center [650, 638] width 41 height 19
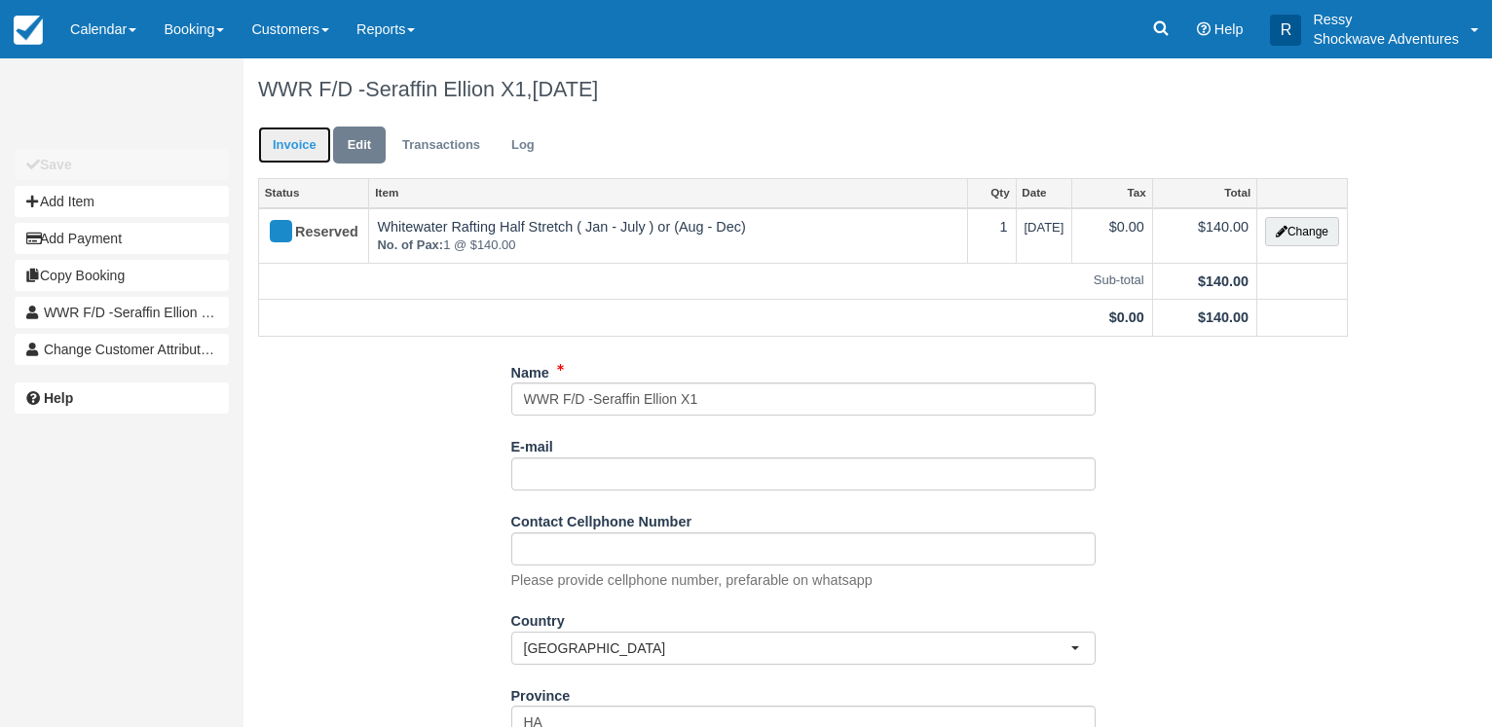
click at [318, 147] on link "Invoice" at bounding box center [294, 146] width 73 height 38
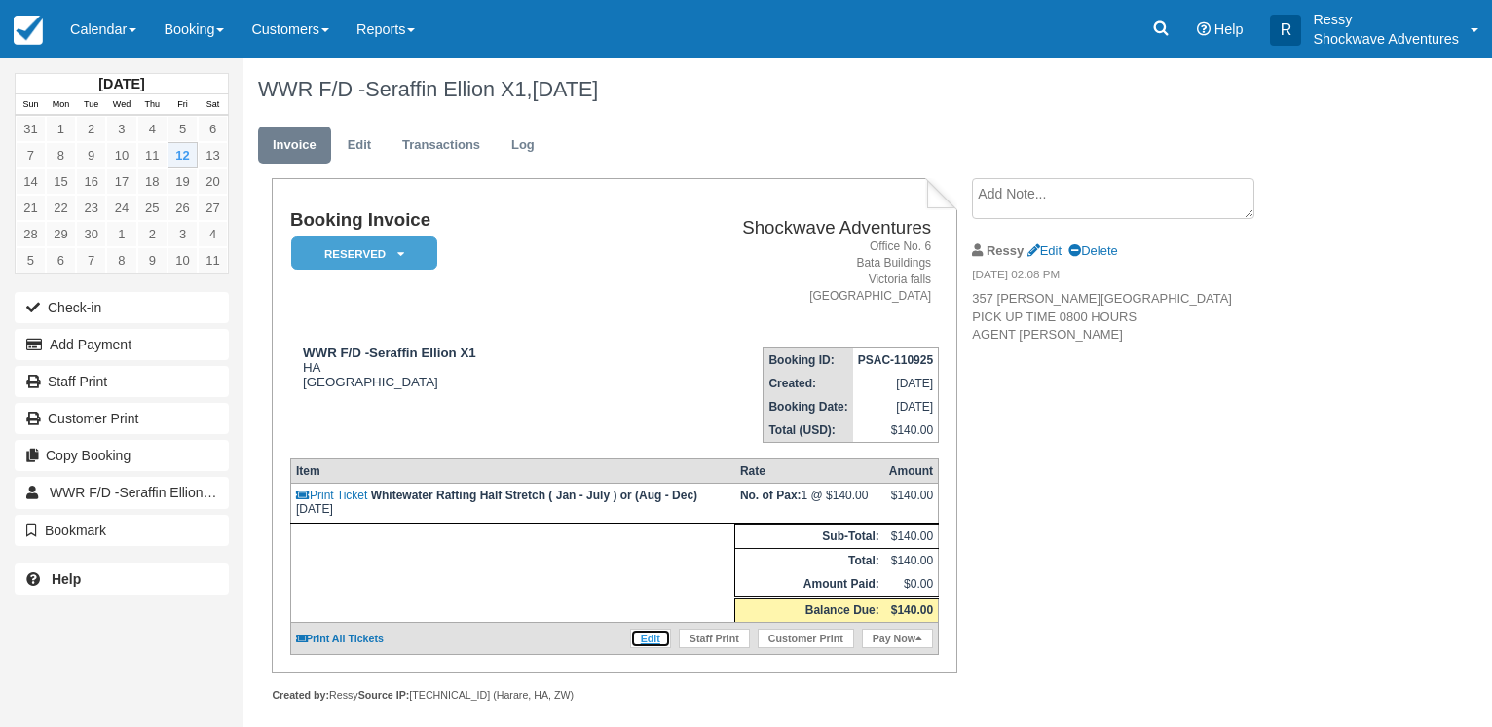
click at [657, 648] on link "Edit" at bounding box center [650, 638] width 41 height 19
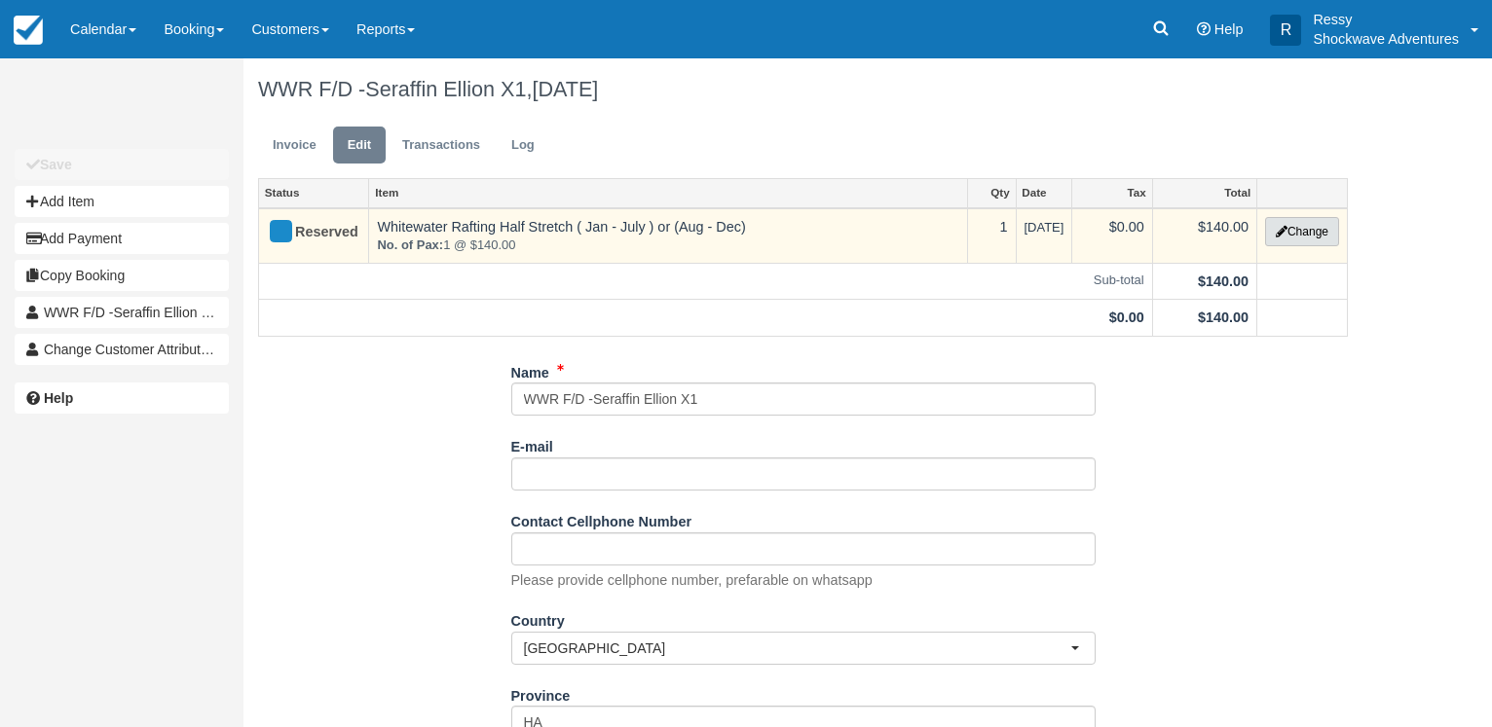
click at [1307, 231] on button "Change" at bounding box center [1302, 231] width 74 height 29
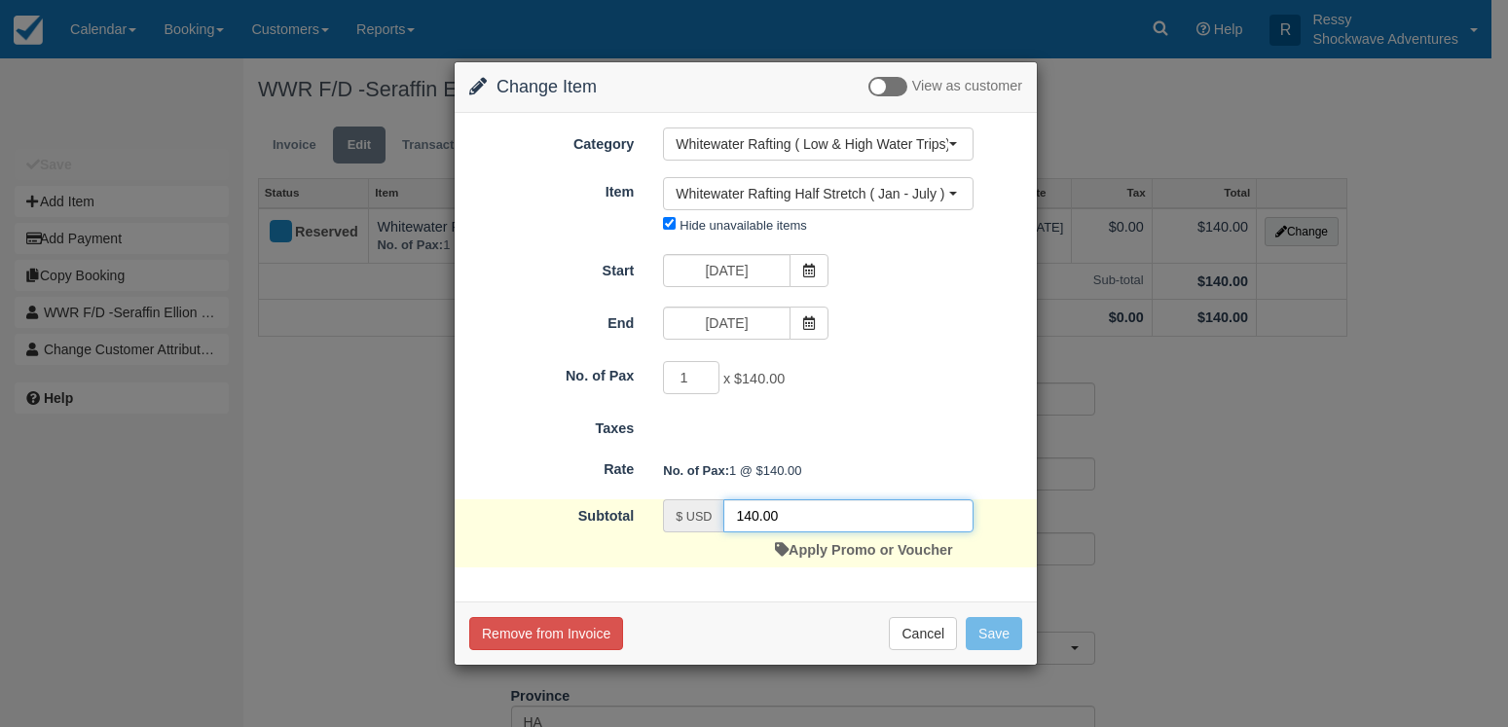
click at [755, 519] on input "140.00" at bounding box center [848, 515] width 250 height 33
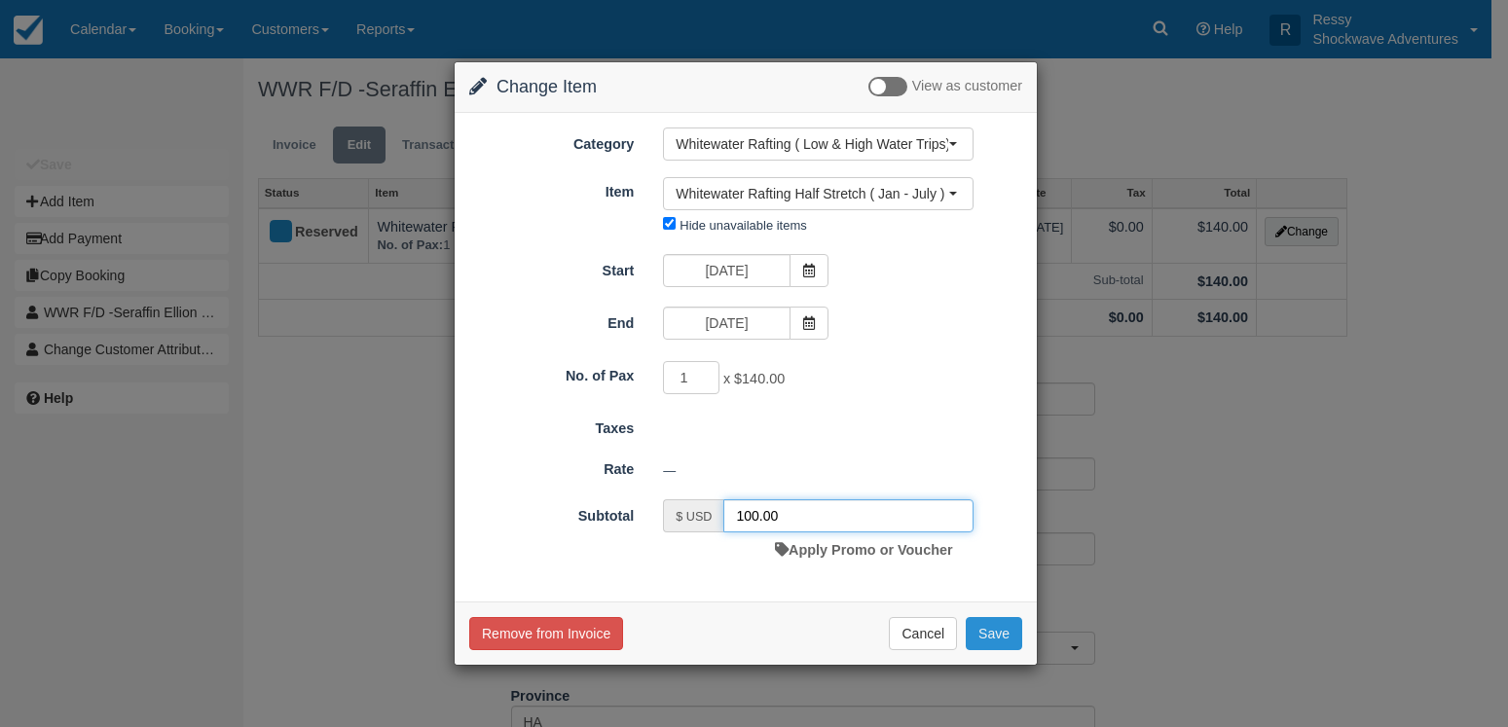
type input "100.00"
click at [995, 634] on button "Save" at bounding box center [994, 633] width 56 height 33
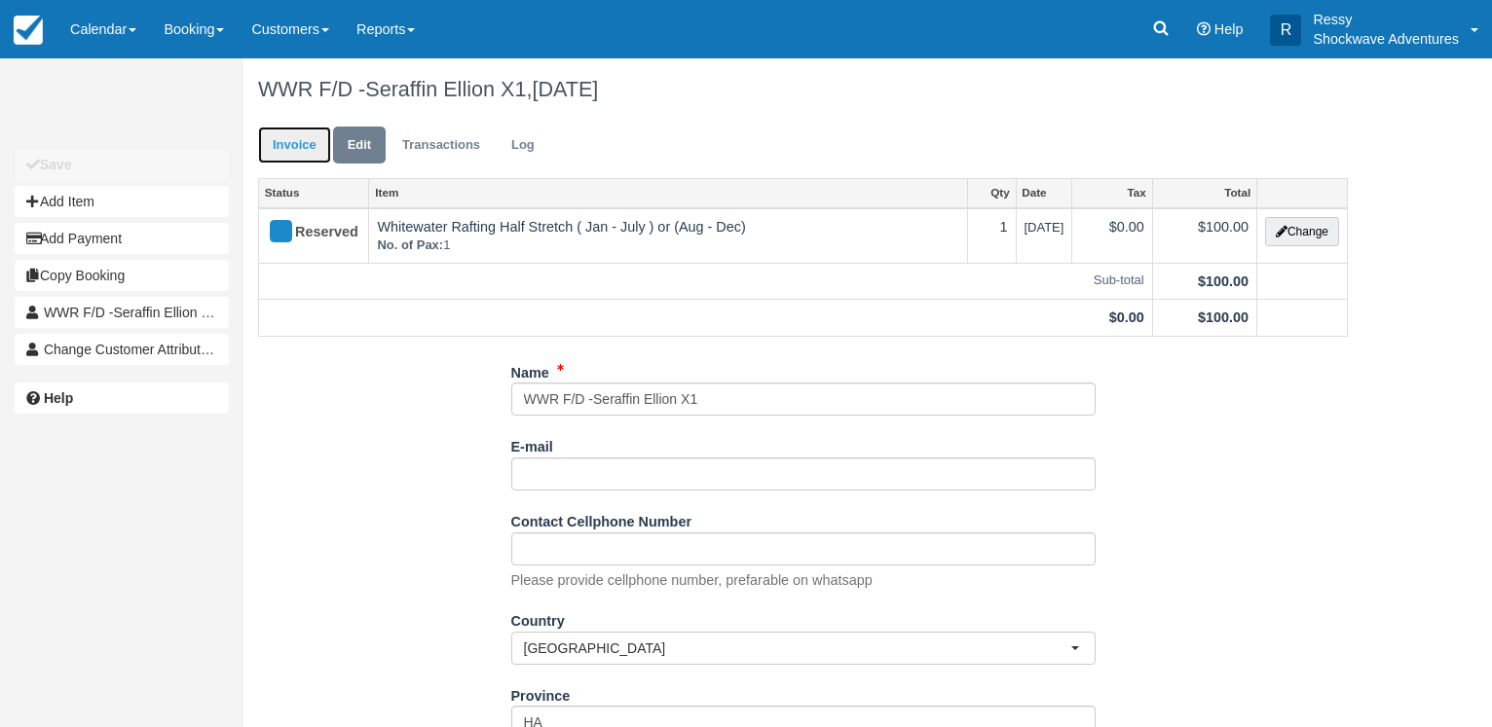
click at [294, 143] on link "Invoice" at bounding box center [294, 146] width 73 height 38
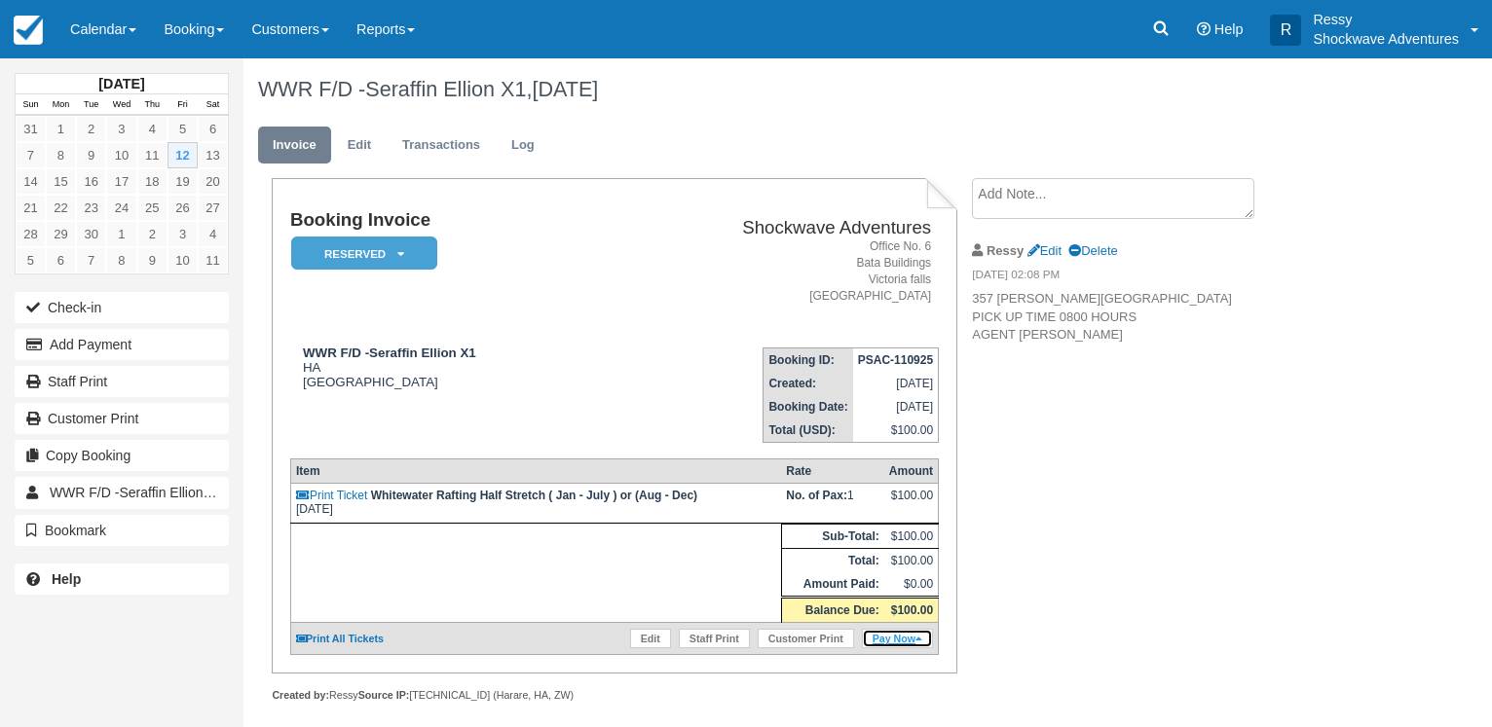
click at [898, 648] on link "Pay Now" at bounding box center [897, 638] width 71 height 19
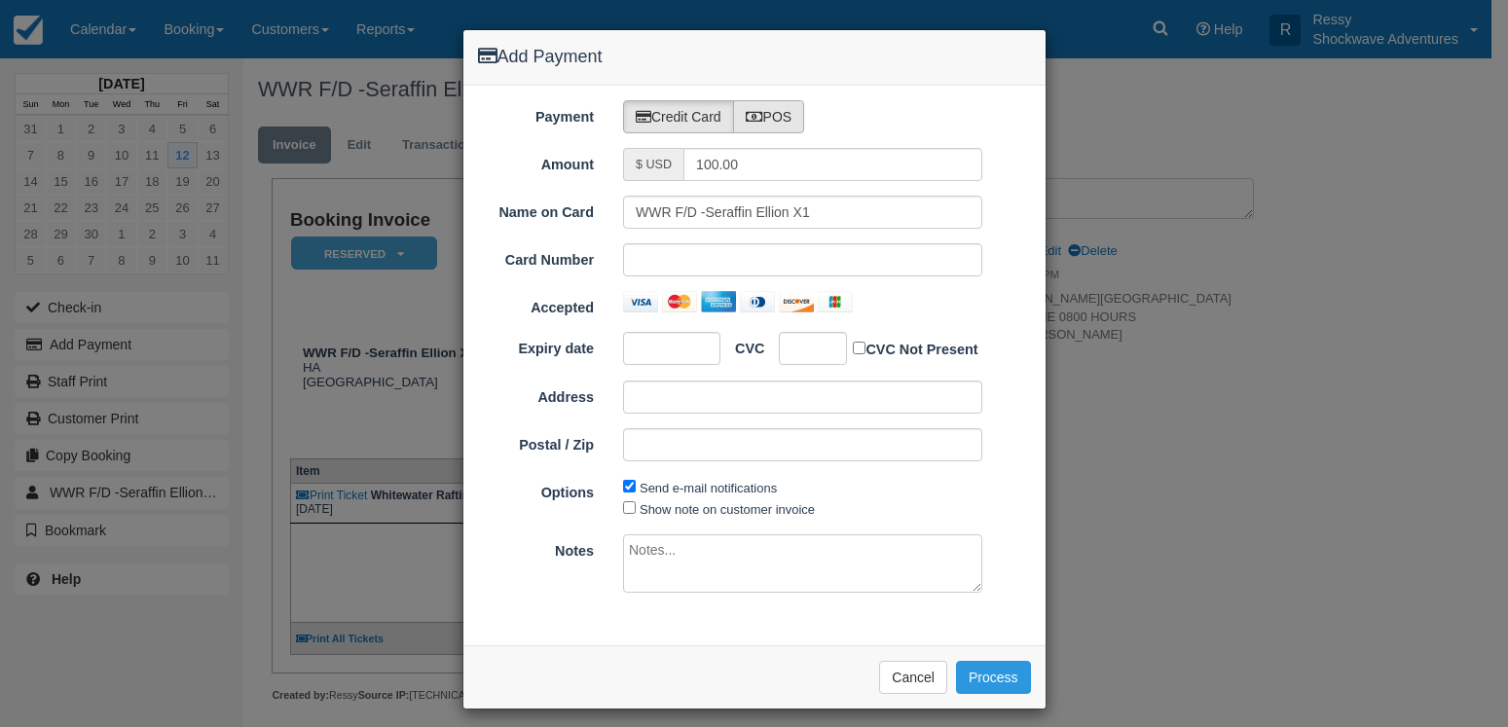
click at [794, 114] on label "POS" at bounding box center [769, 116] width 72 height 33
radio input "true"
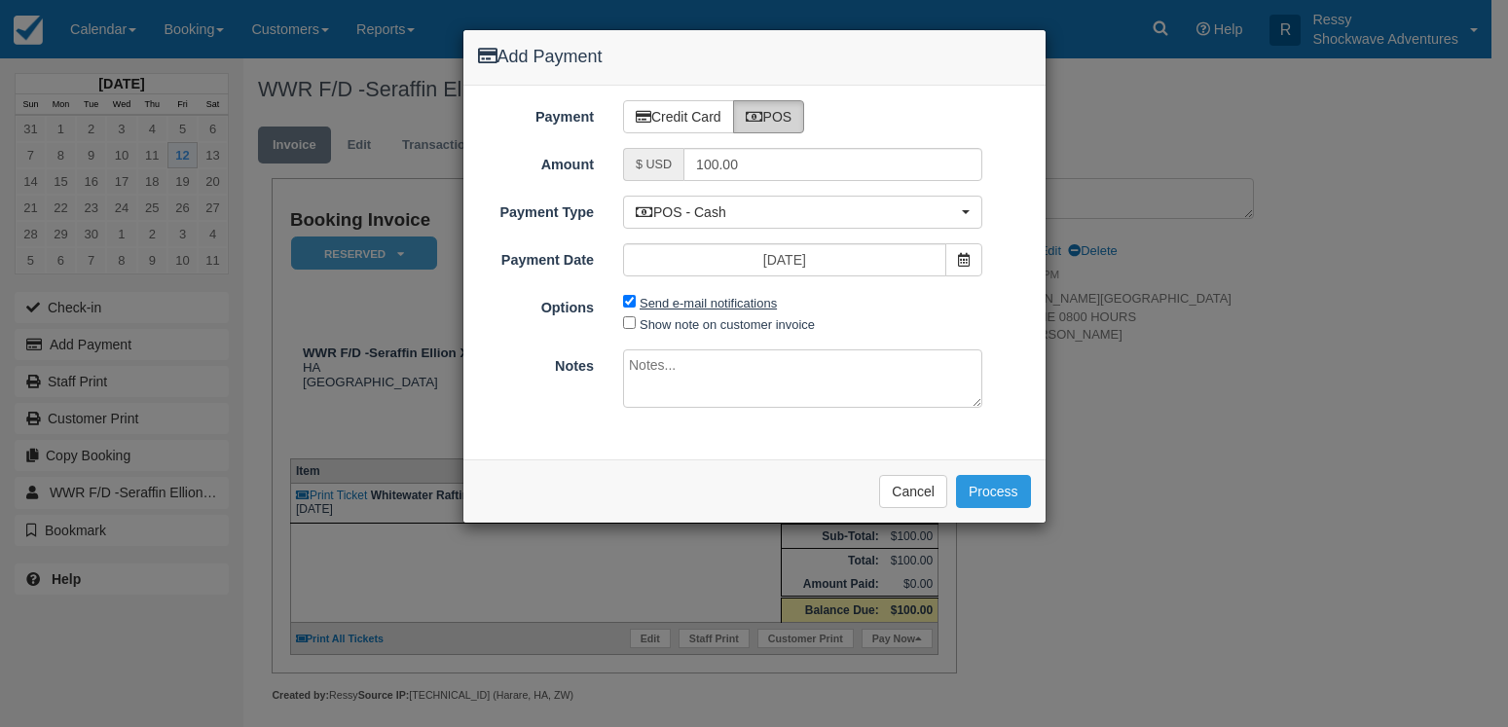
click at [670, 302] on label "Send e-mail notifications" at bounding box center [708, 303] width 137 height 15
click at [636, 302] on input "Send e-mail notifications" at bounding box center [629, 301] width 13 height 13
checkbox input "false"
click at [669, 320] on label "Show note on customer invoice" at bounding box center [727, 324] width 175 height 15
click at [636, 320] on input "Show note on customer invoice" at bounding box center [629, 322] width 13 height 13
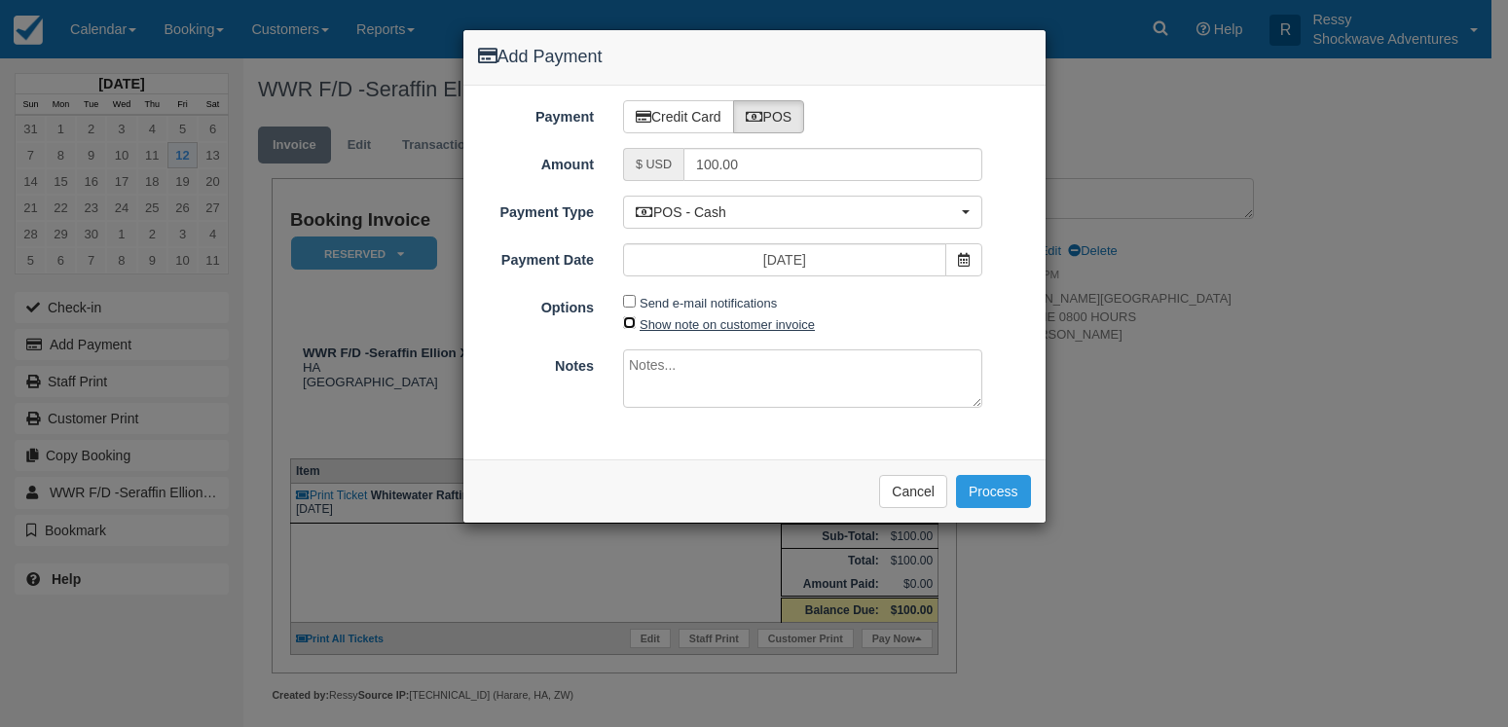
checkbox input "true"
click at [659, 364] on textarea at bounding box center [802, 379] width 359 height 58
type textarea "paid on cbz"
click at [1003, 495] on button "Process" at bounding box center [993, 491] width 75 height 33
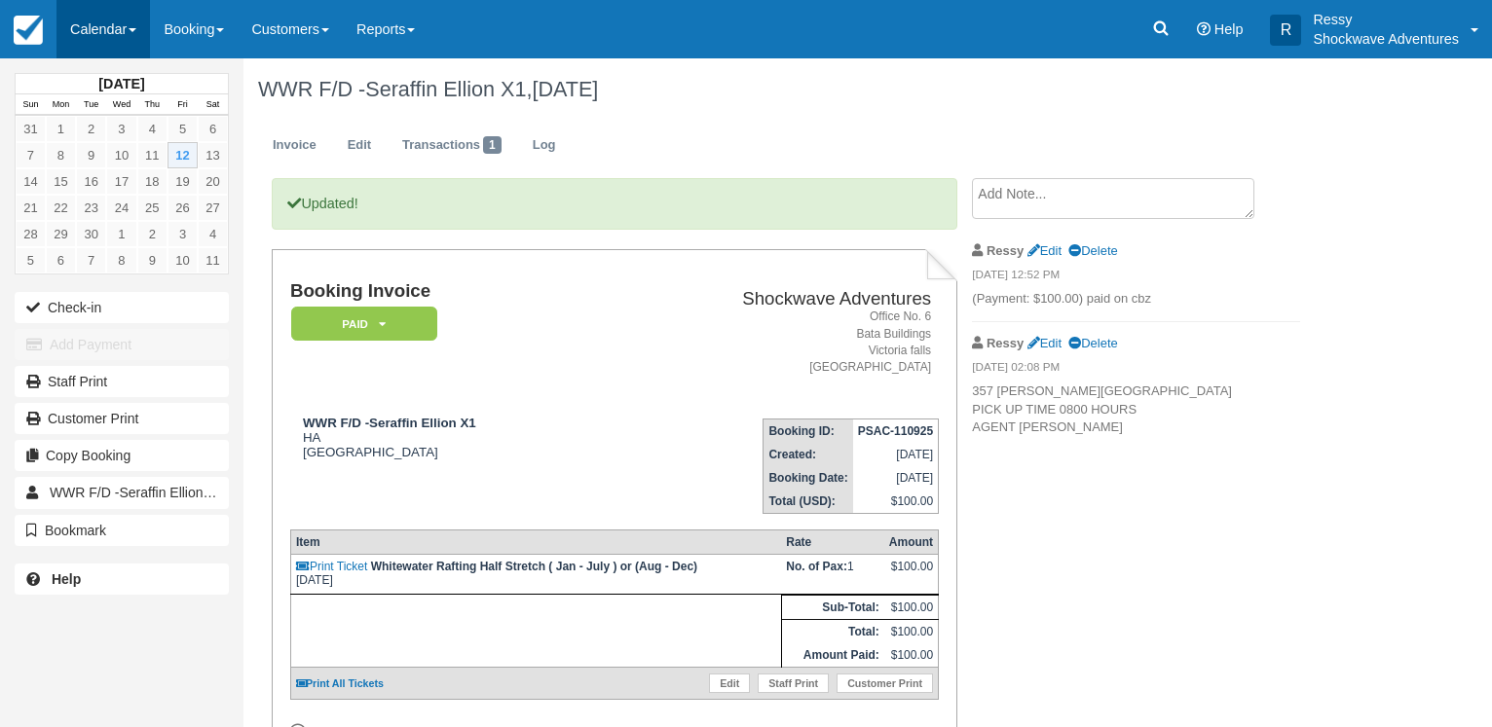
click at [107, 28] on link "Calendar" at bounding box center [102, 29] width 93 height 58
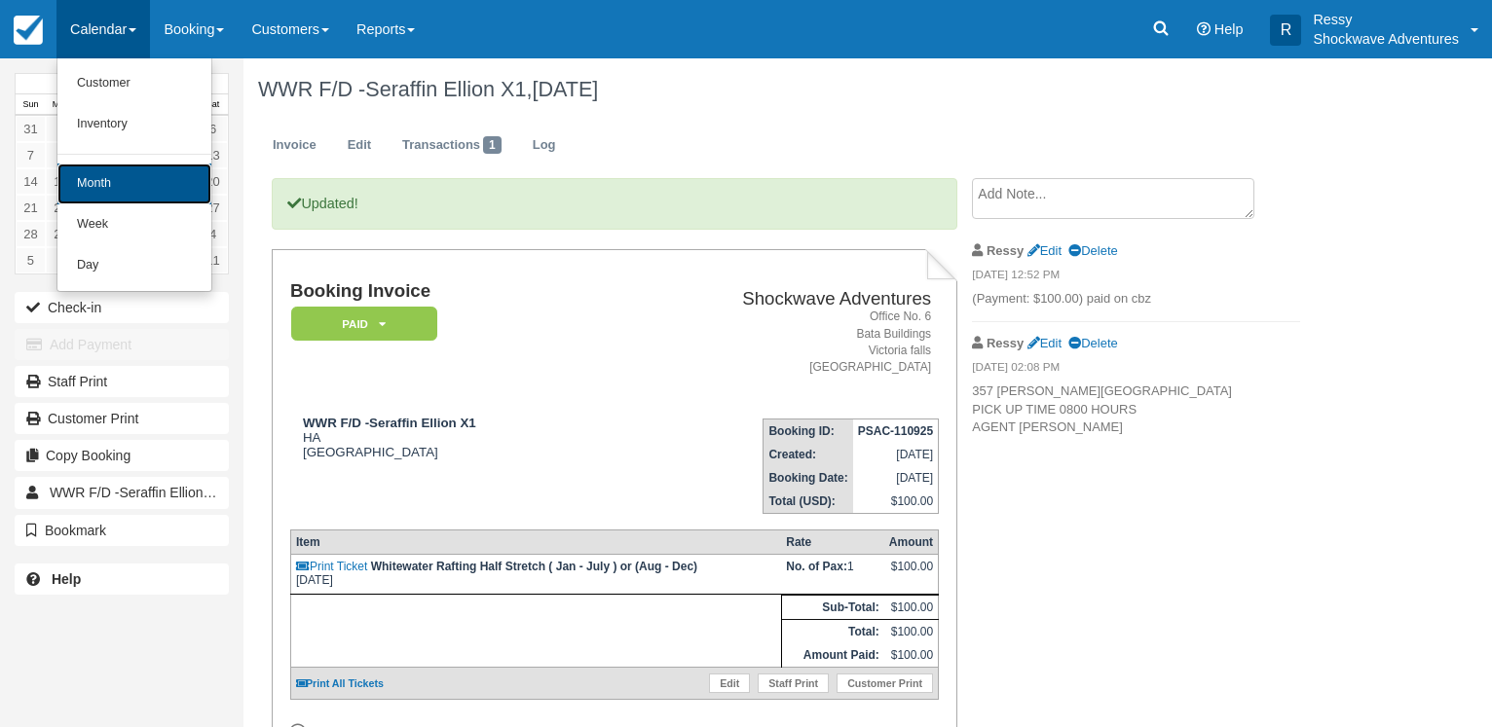
click at [184, 189] on link "Month" at bounding box center [134, 184] width 154 height 41
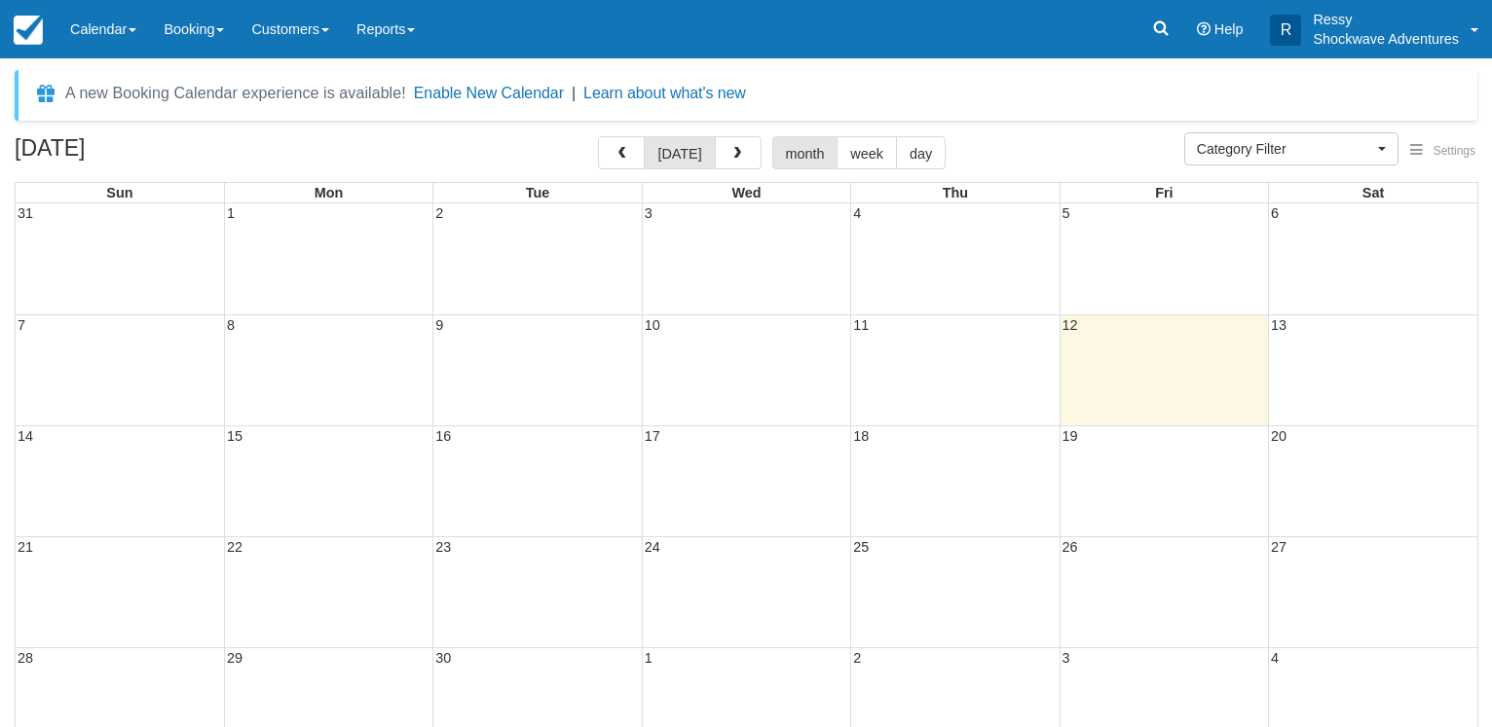
select select
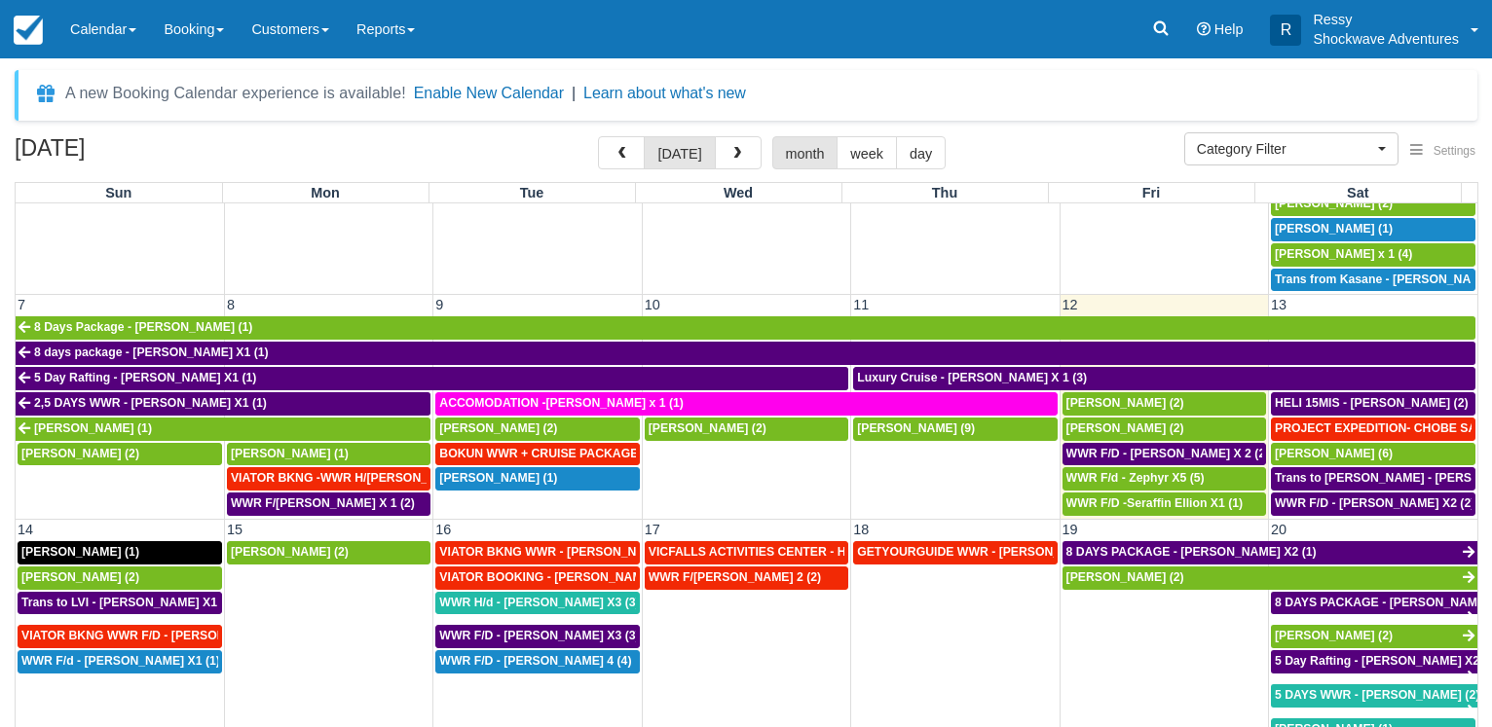
scroll to position [363, 0]
